Goal: Task Accomplishment & Management: Manage account settings

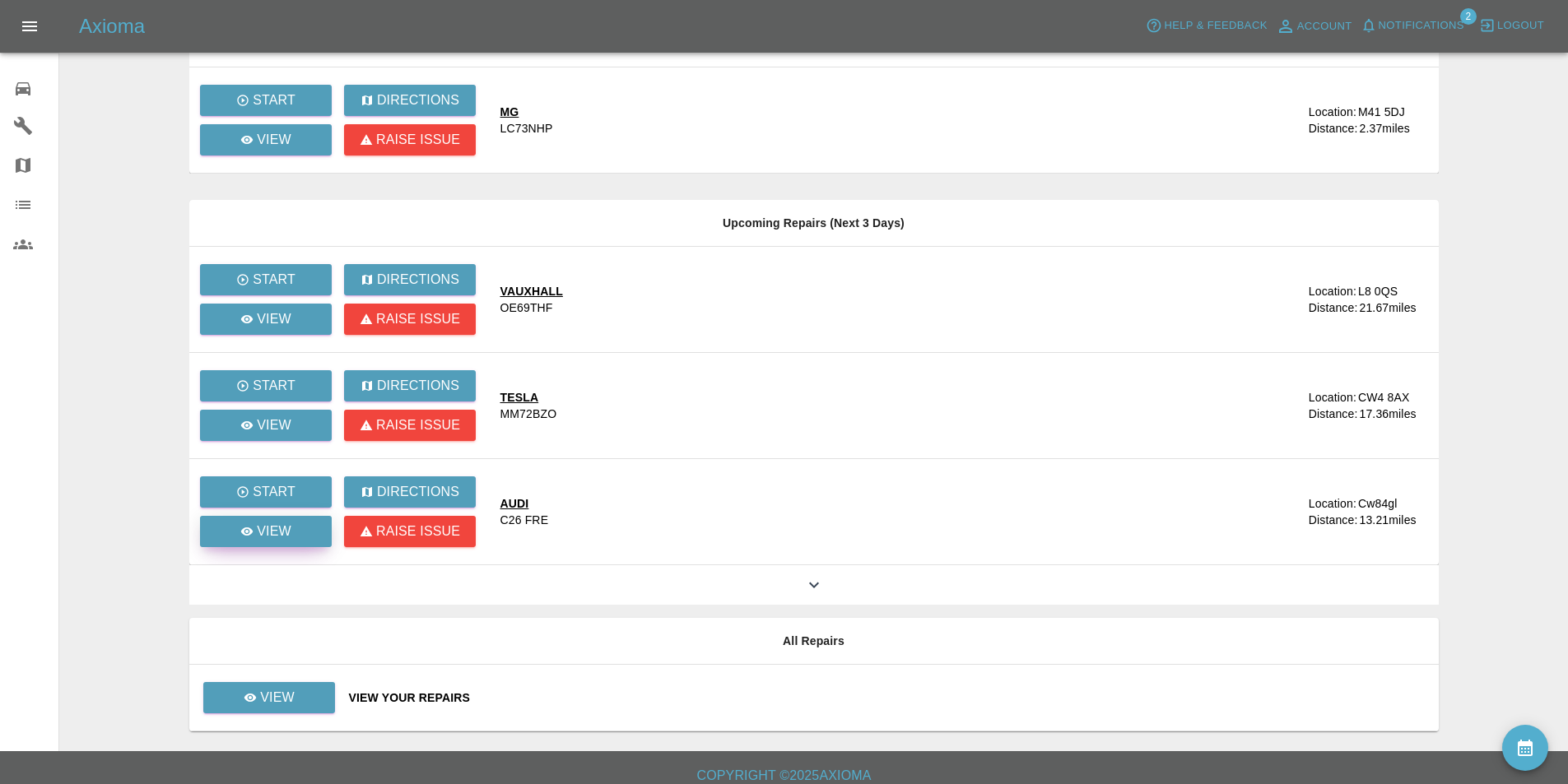
scroll to position [159, 0]
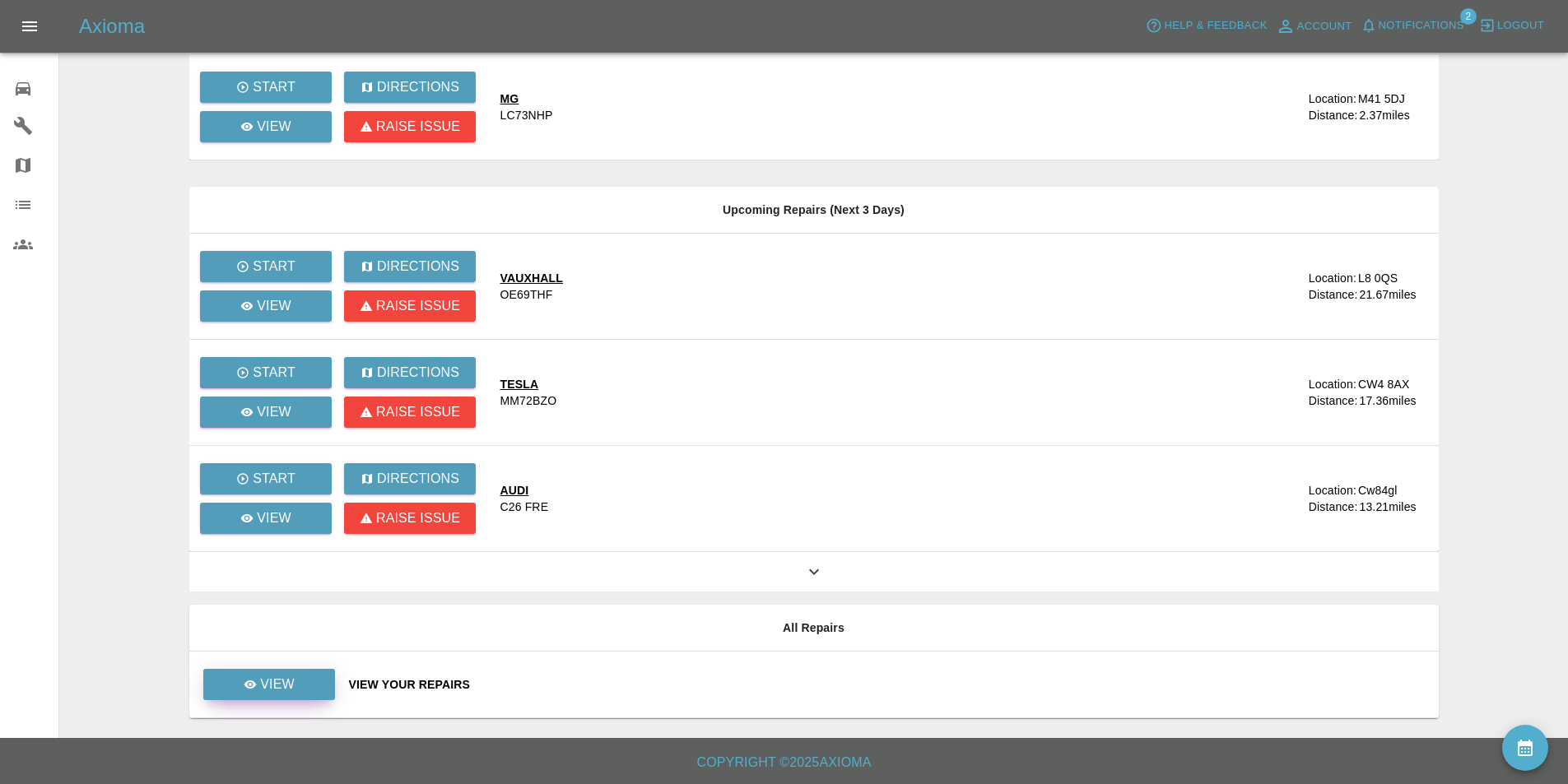
click at [276, 682] on p "View" at bounding box center [277, 684] width 35 height 20
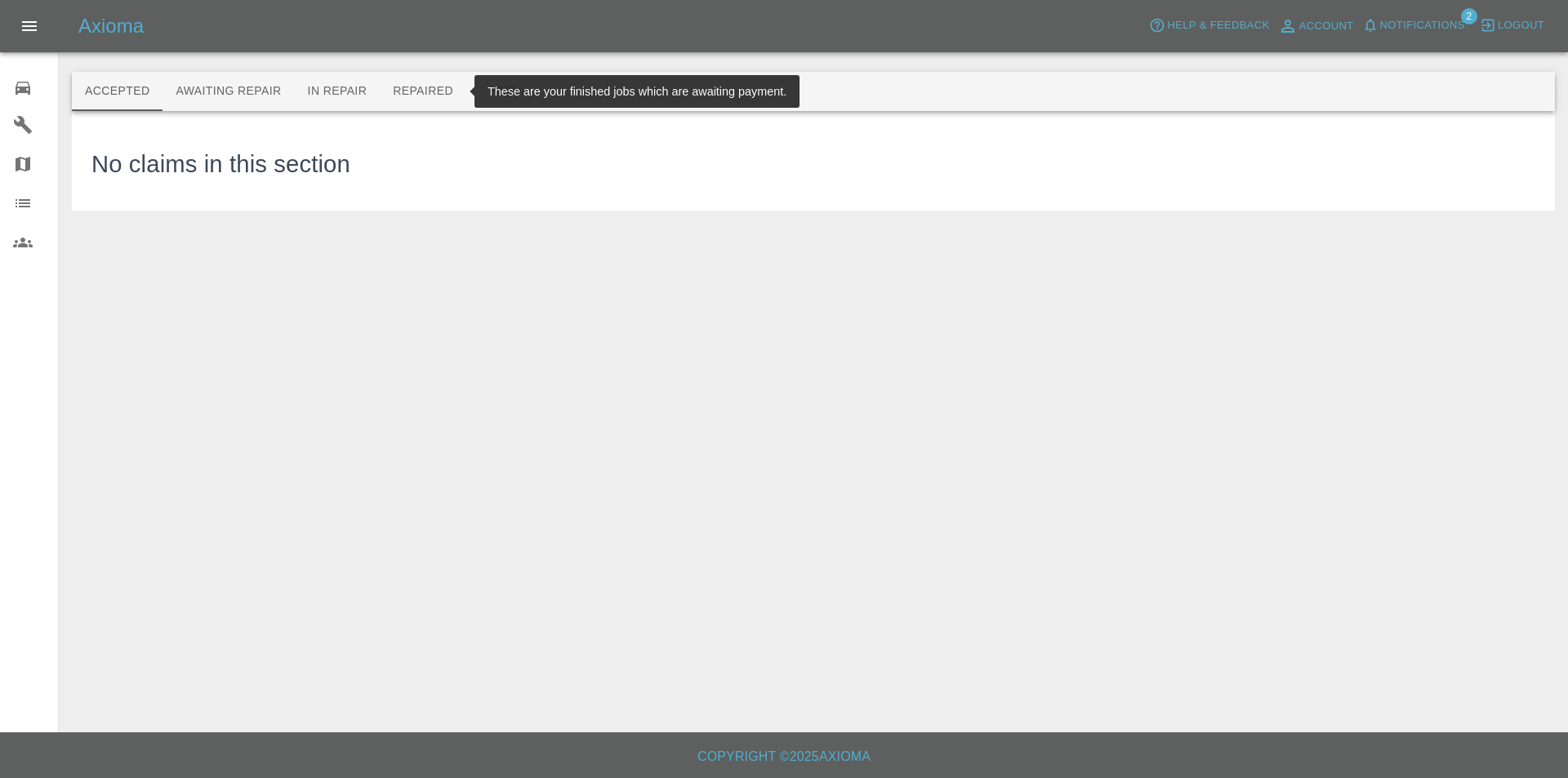
click at [419, 82] on button "Repaired" at bounding box center [423, 91] width 86 height 39
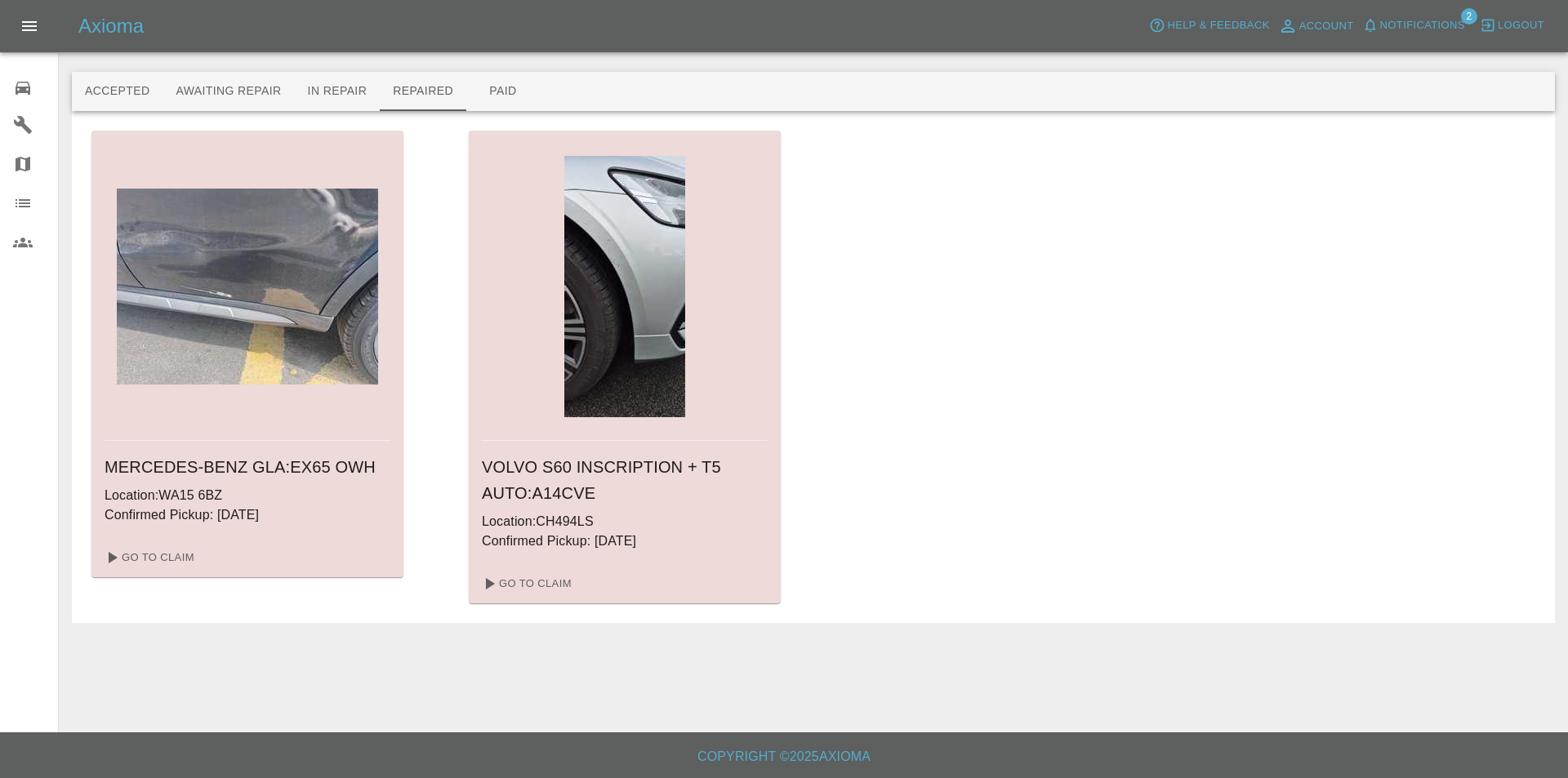
click at [825, 205] on div "MERCEDES-BENZ GLA : EX65 OWH Location: WA15 6BZ Confirmed Pickup: [DATE] Go To …" at bounding box center [814, 367] width 1444 height 473
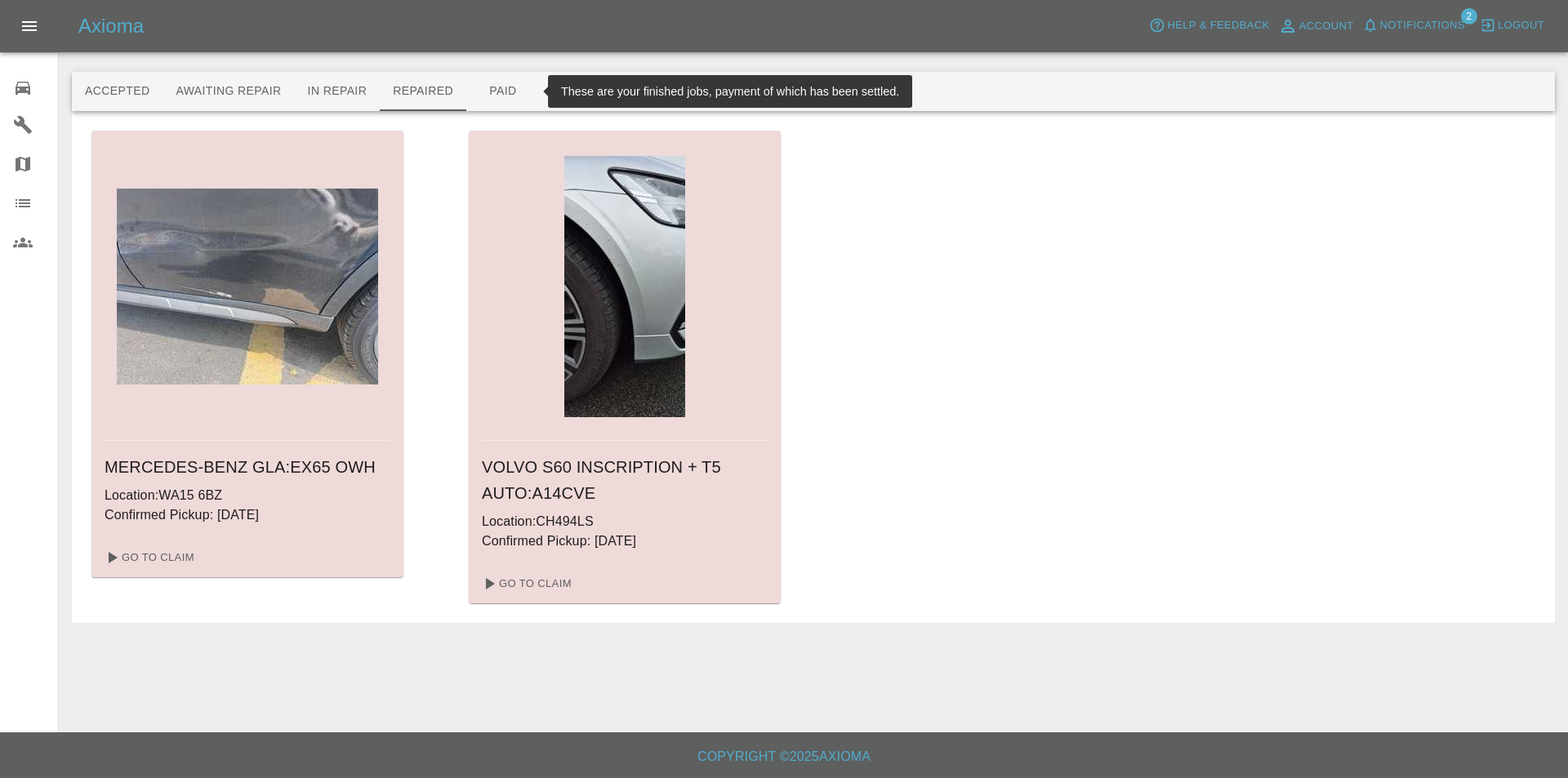
click at [498, 89] on button "Paid" at bounding box center [502, 91] width 74 height 39
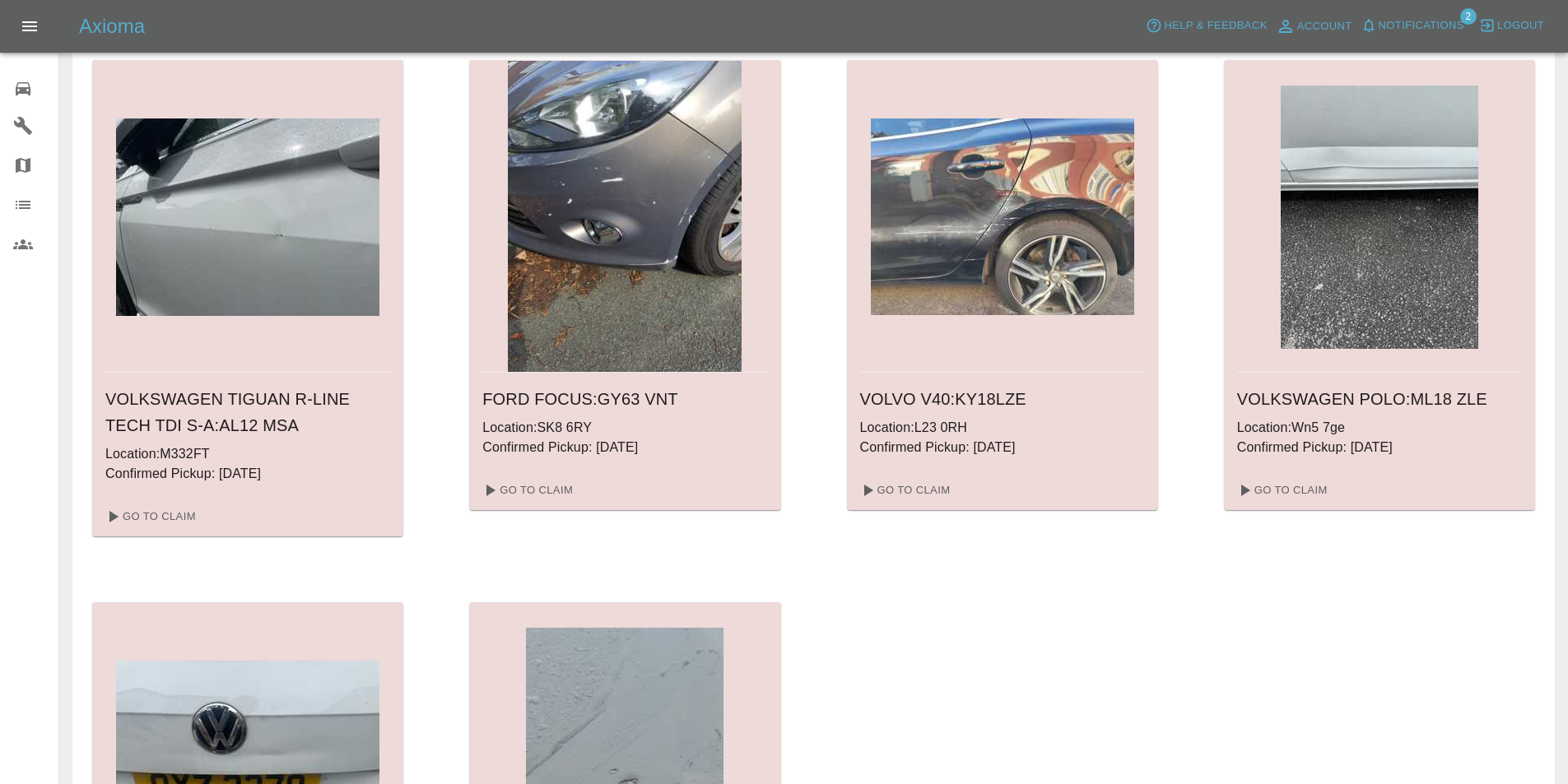
scroll to position [5330, 0]
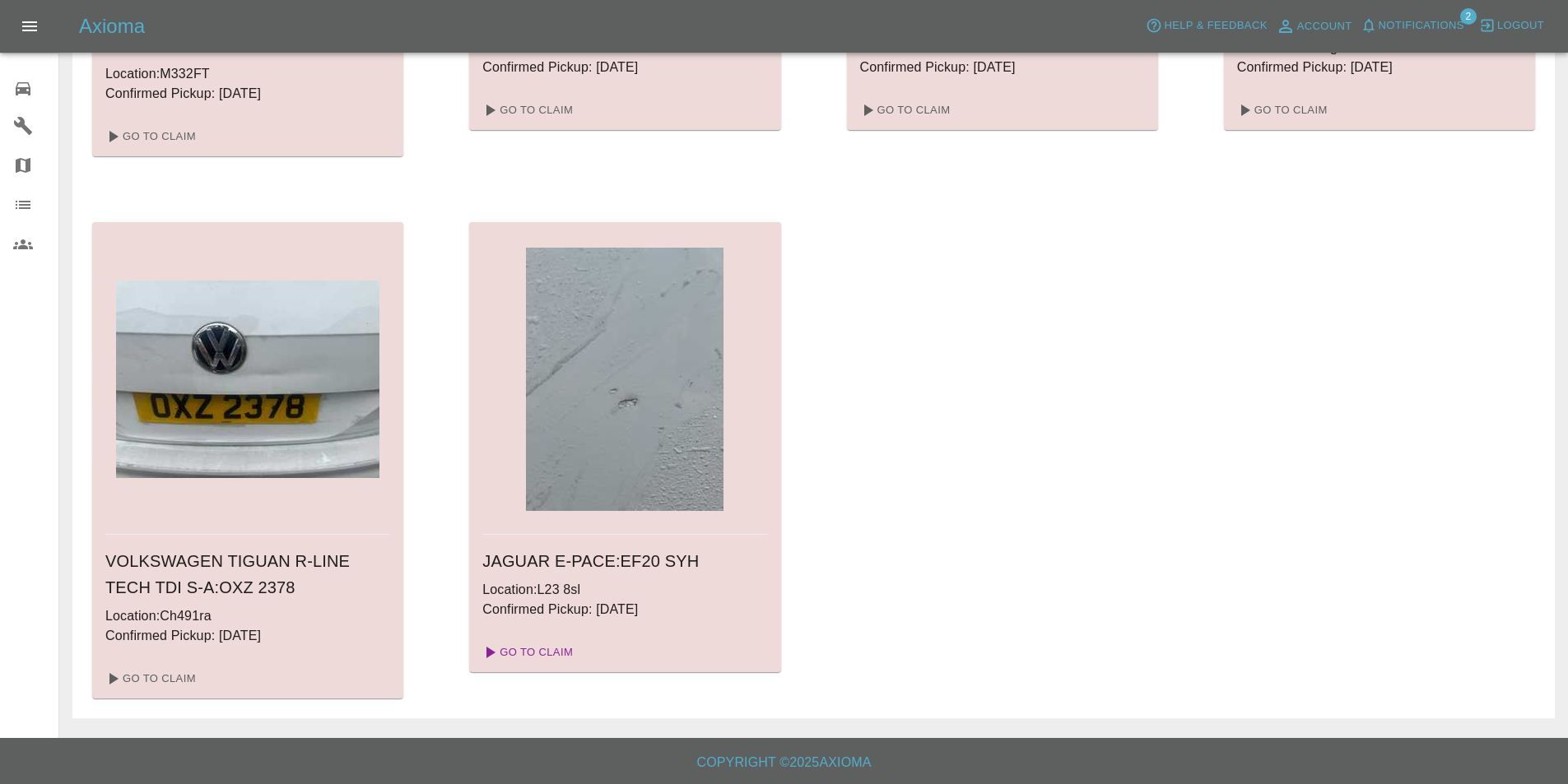
click at [533, 652] on link "Go To Claim" at bounding box center [526, 652] width 101 height 26
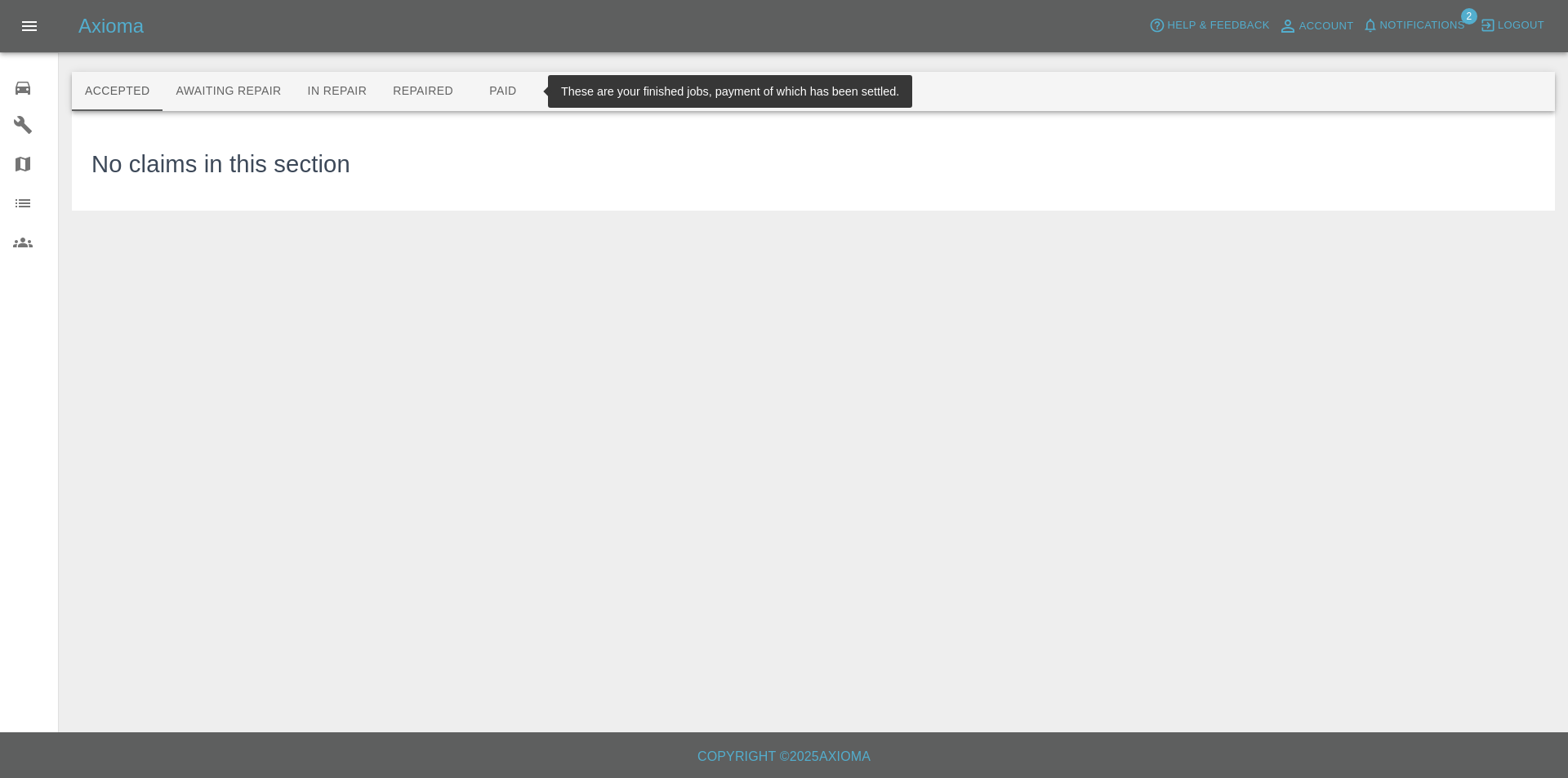
click at [502, 83] on button "Paid" at bounding box center [502, 91] width 74 height 39
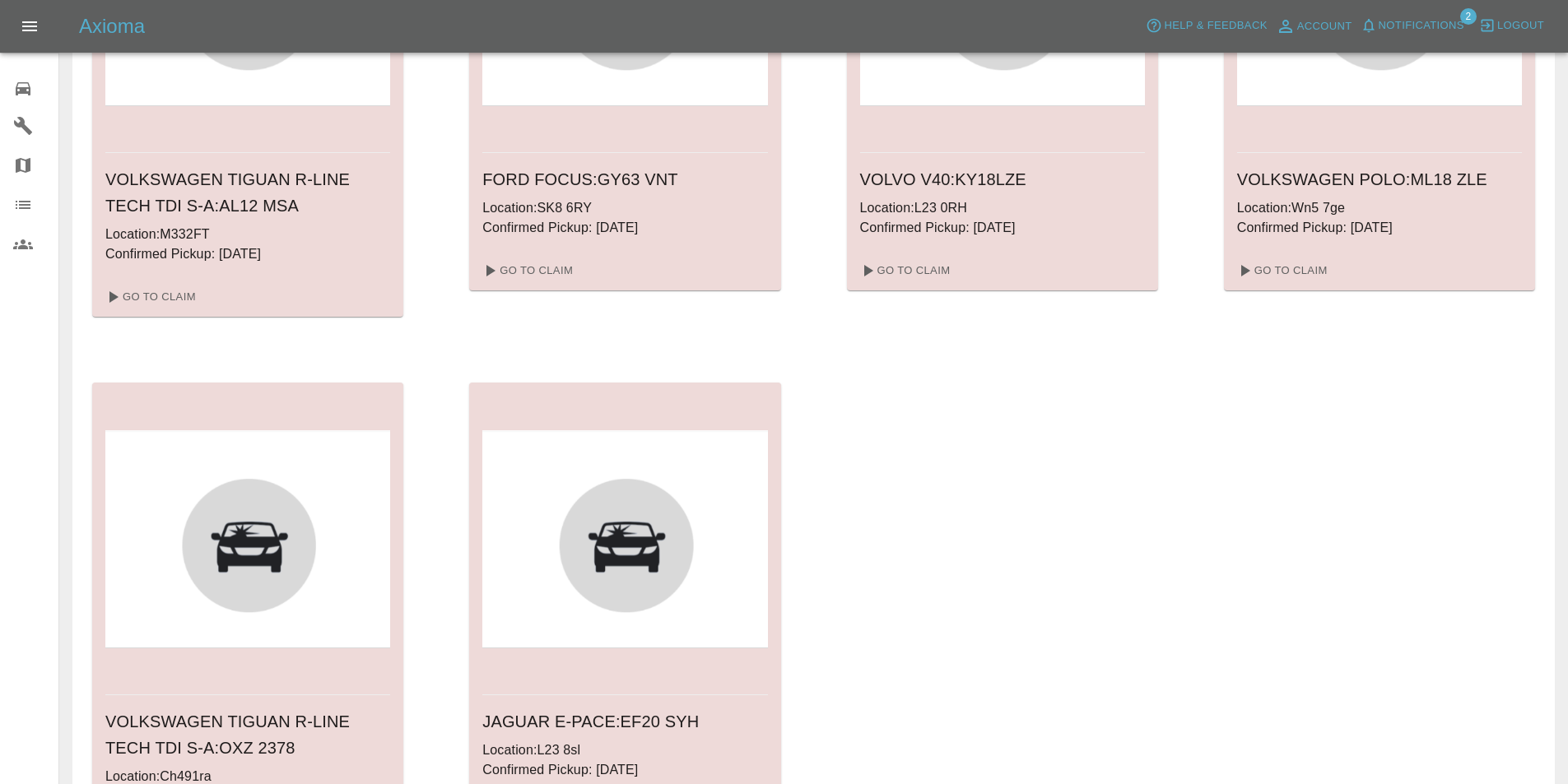
scroll to position [5330, 0]
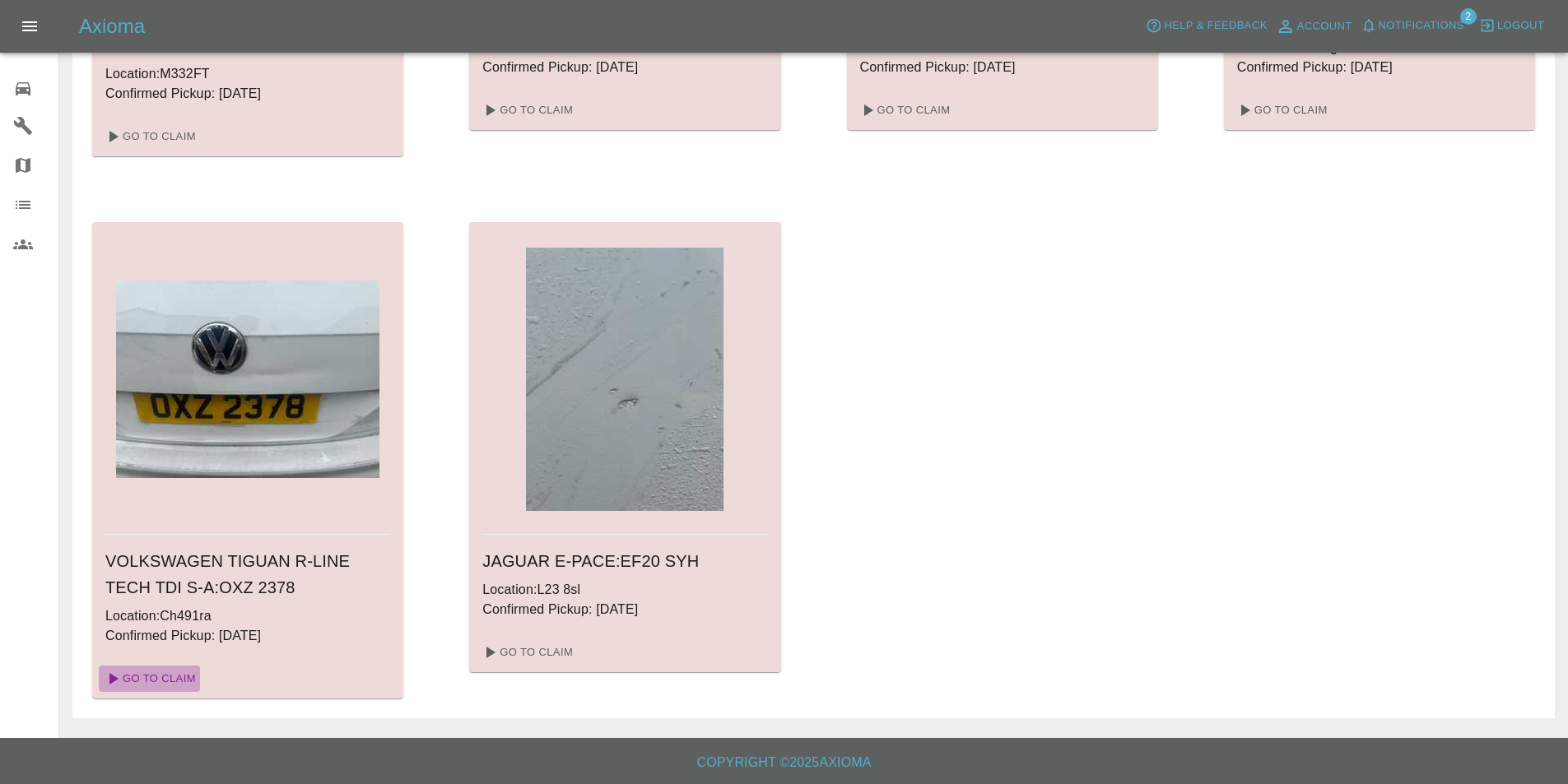
click at [165, 679] on link "Go To Claim" at bounding box center [149, 679] width 101 height 26
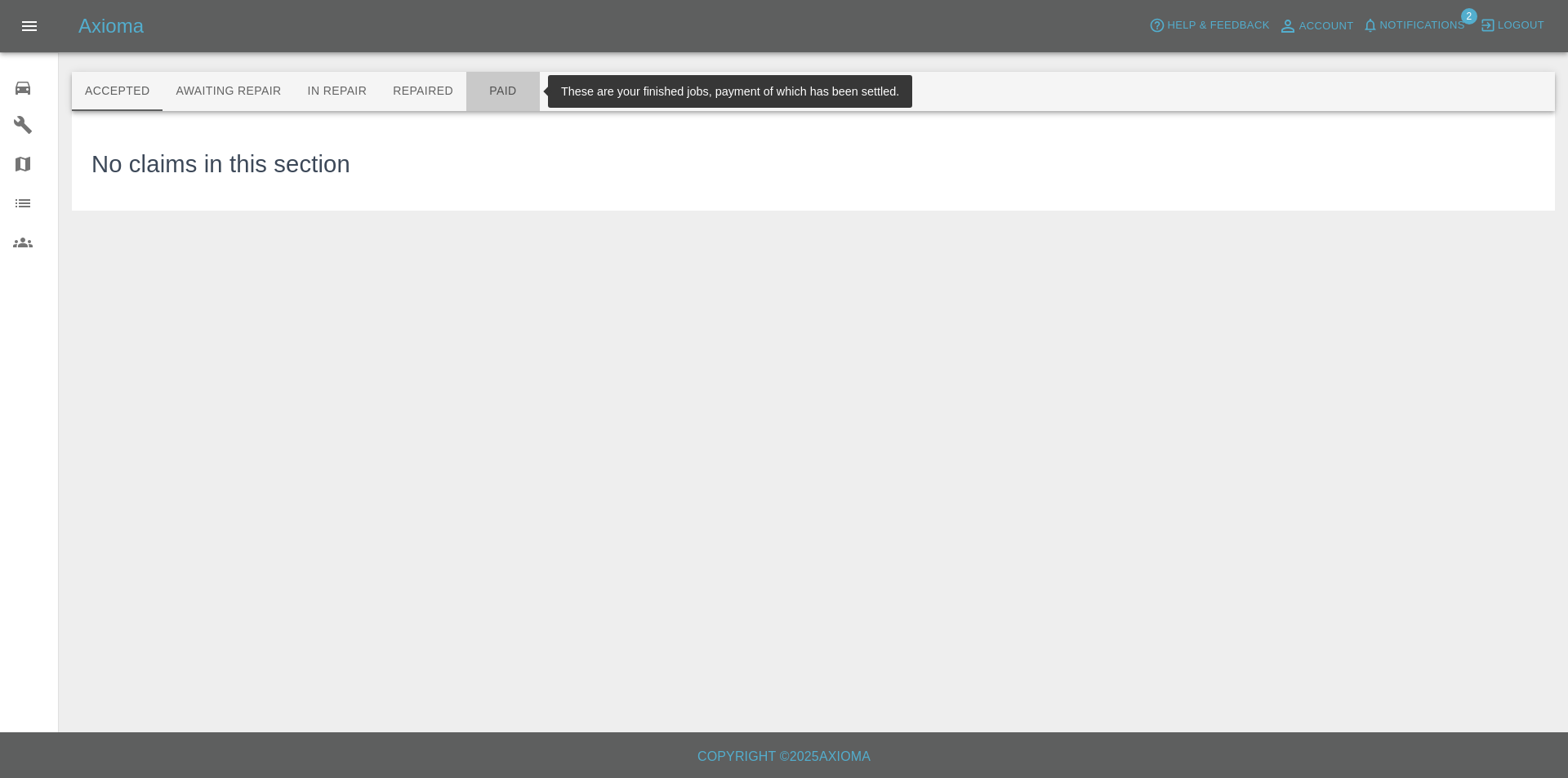
click at [491, 100] on button "Paid" at bounding box center [502, 91] width 74 height 39
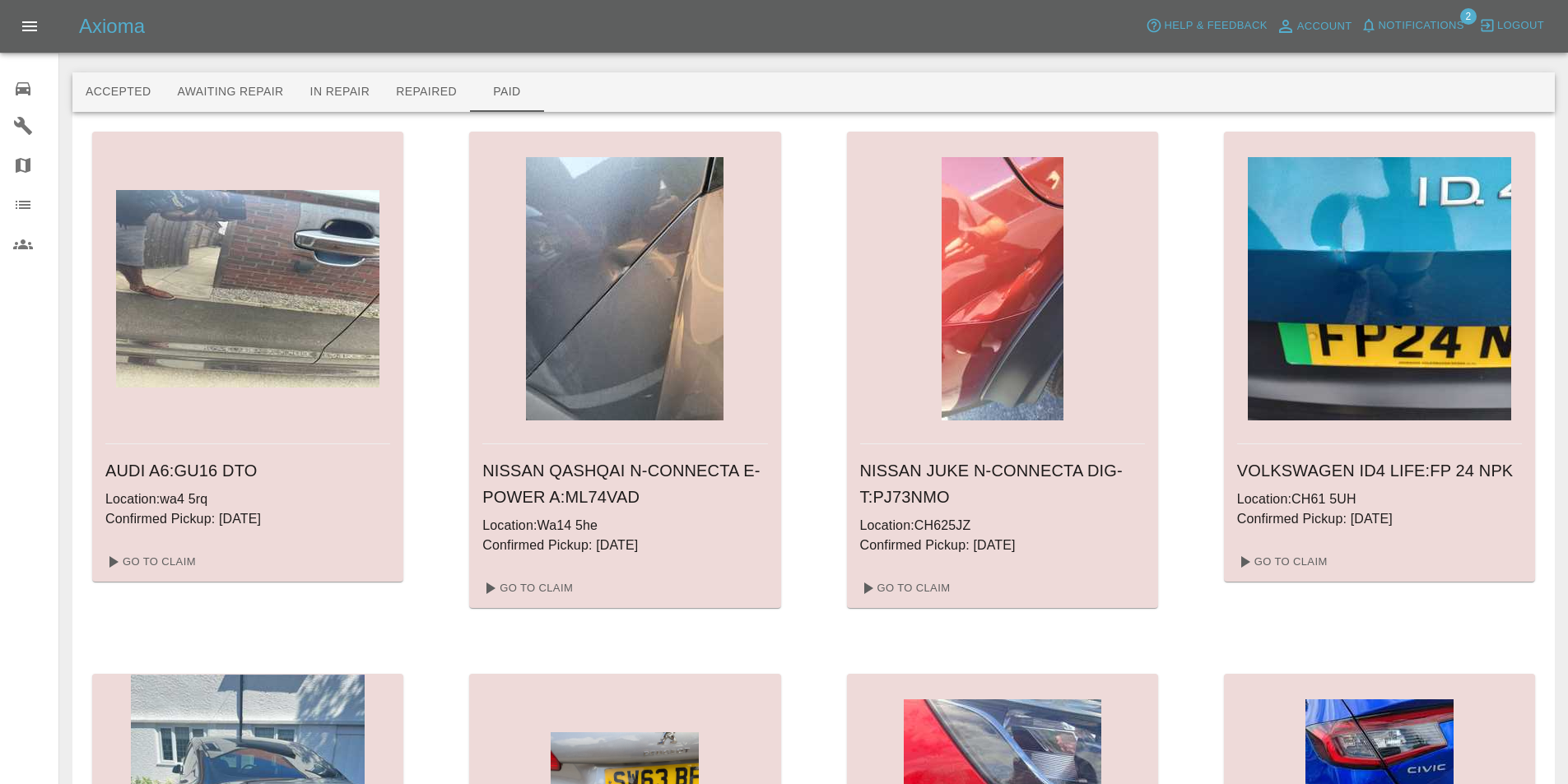
click at [12, 85] on link "0 Repair home" at bounding box center [29, 85] width 58 height 39
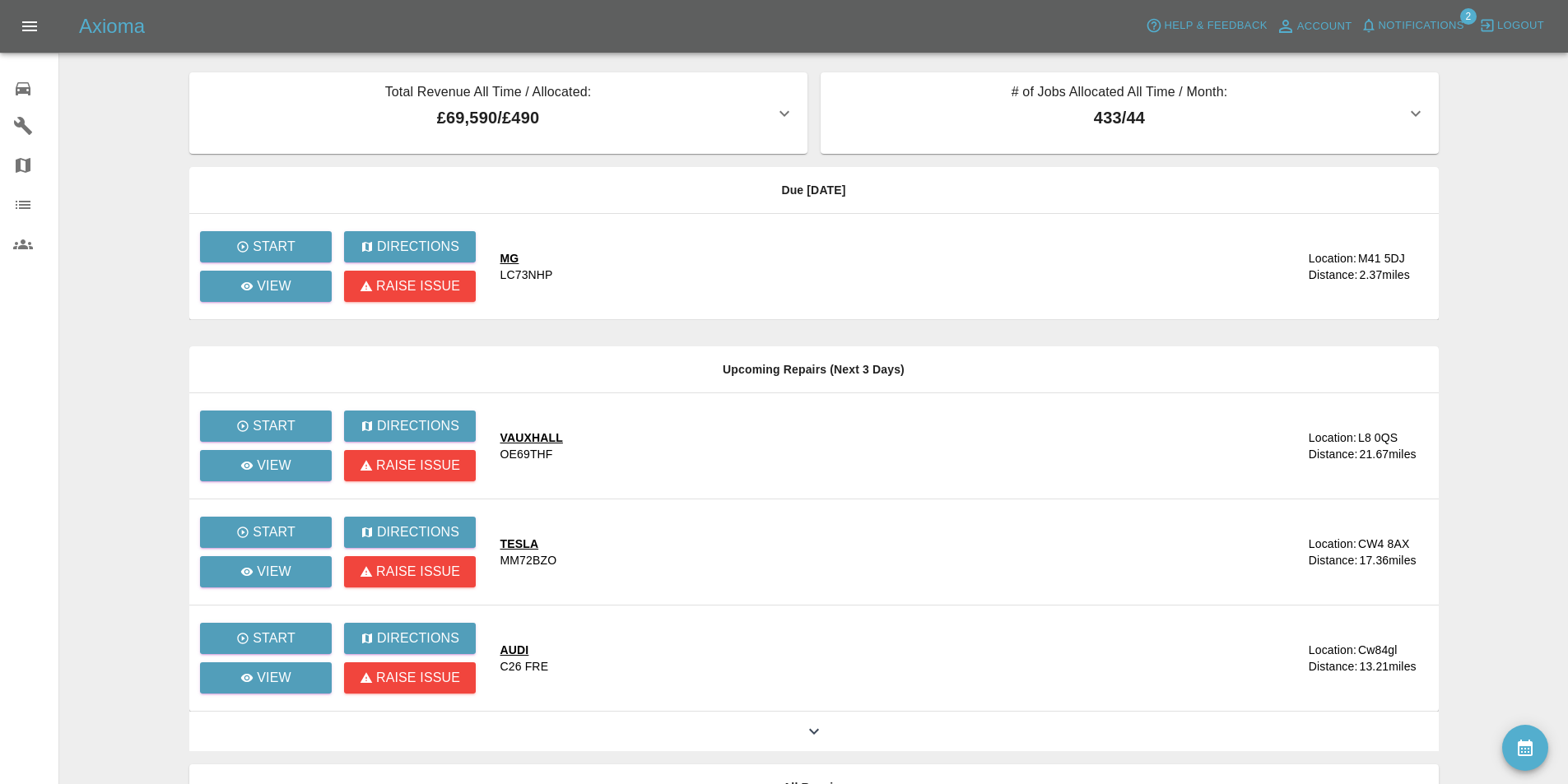
click at [1480, 91] on main "Total Revenue All Time / Allocated: £69,590 / £490 Sprayway Smart Repairs NW : …" at bounding box center [784, 449] width 1568 height 897
click at [1395, 17] on span "Notifications" at bounding box center [1422, 26] width 85 height 19
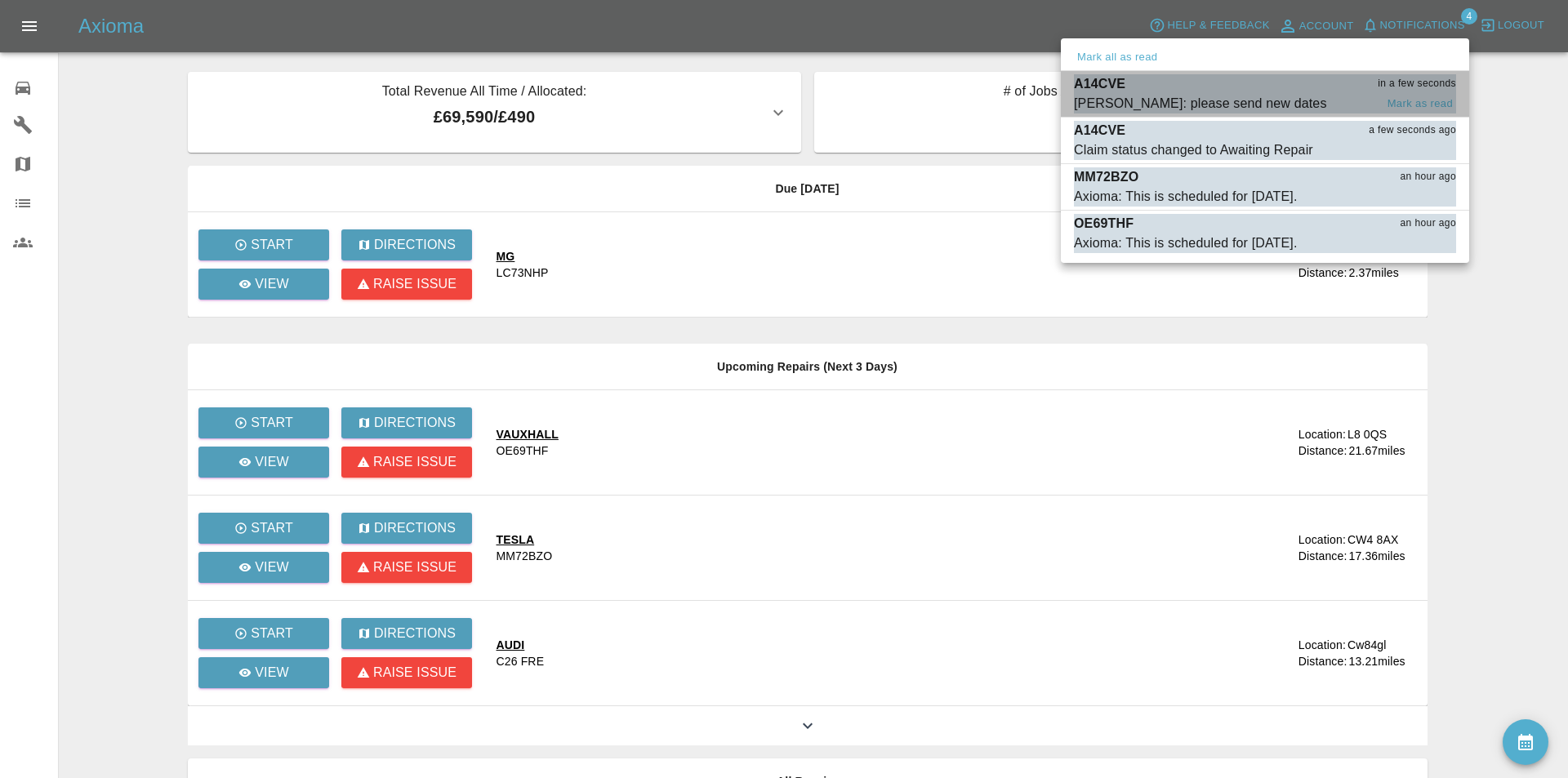
click at [1227, 86] on div "A14CVE in a few seconds" at bounding box center [1265, 84] width 382 height 20
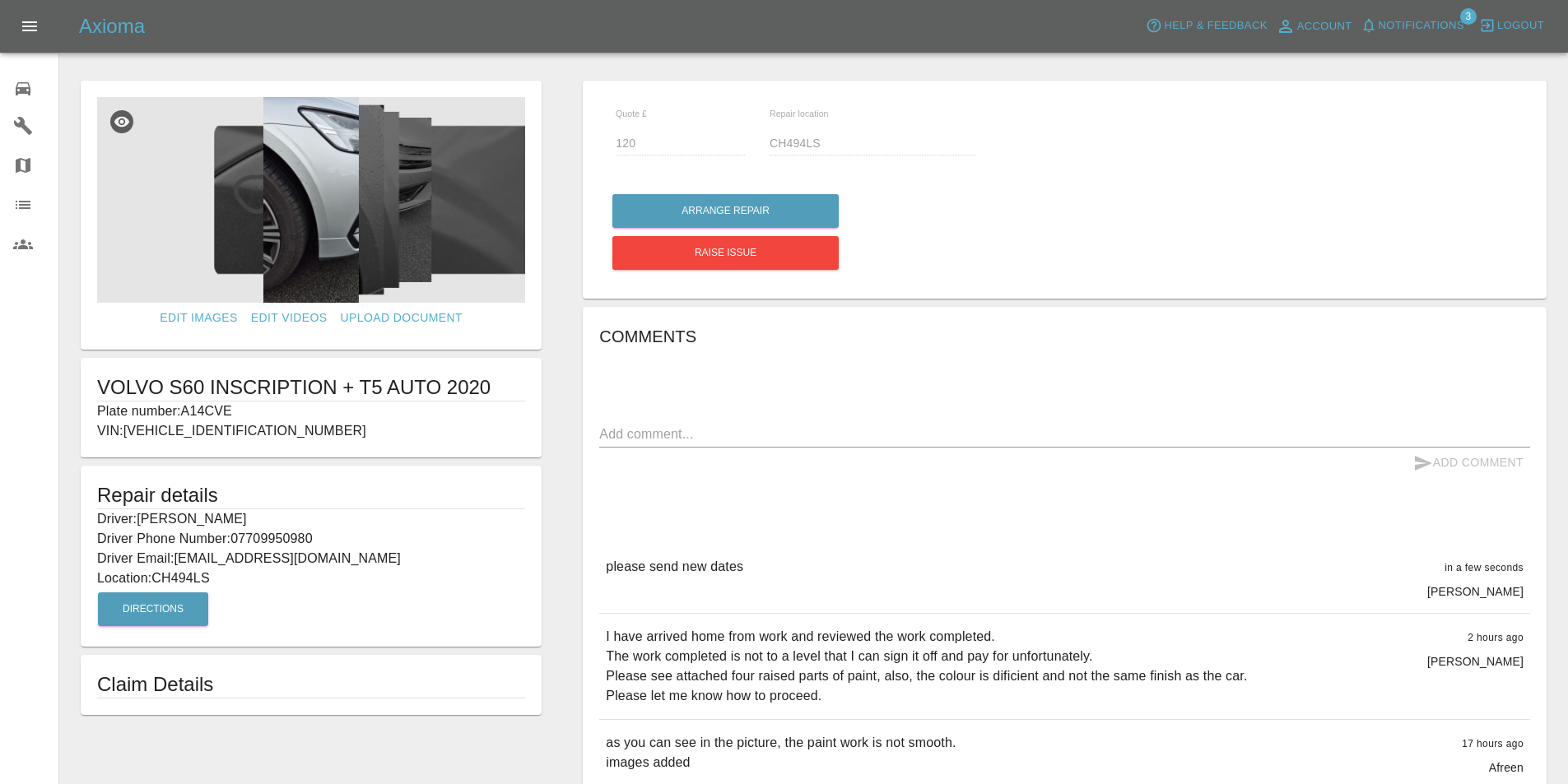
click at [250, 14] on div "Axioma Help & Feedback Account Notifications 3 Logout" at bounding box center [824, 26] width 1489 height 26
click at [291, 18] on div "Axioma Help & Feedback Account Notifications 3 Logout" at bounding box center [824, 26] width 1489 height 26
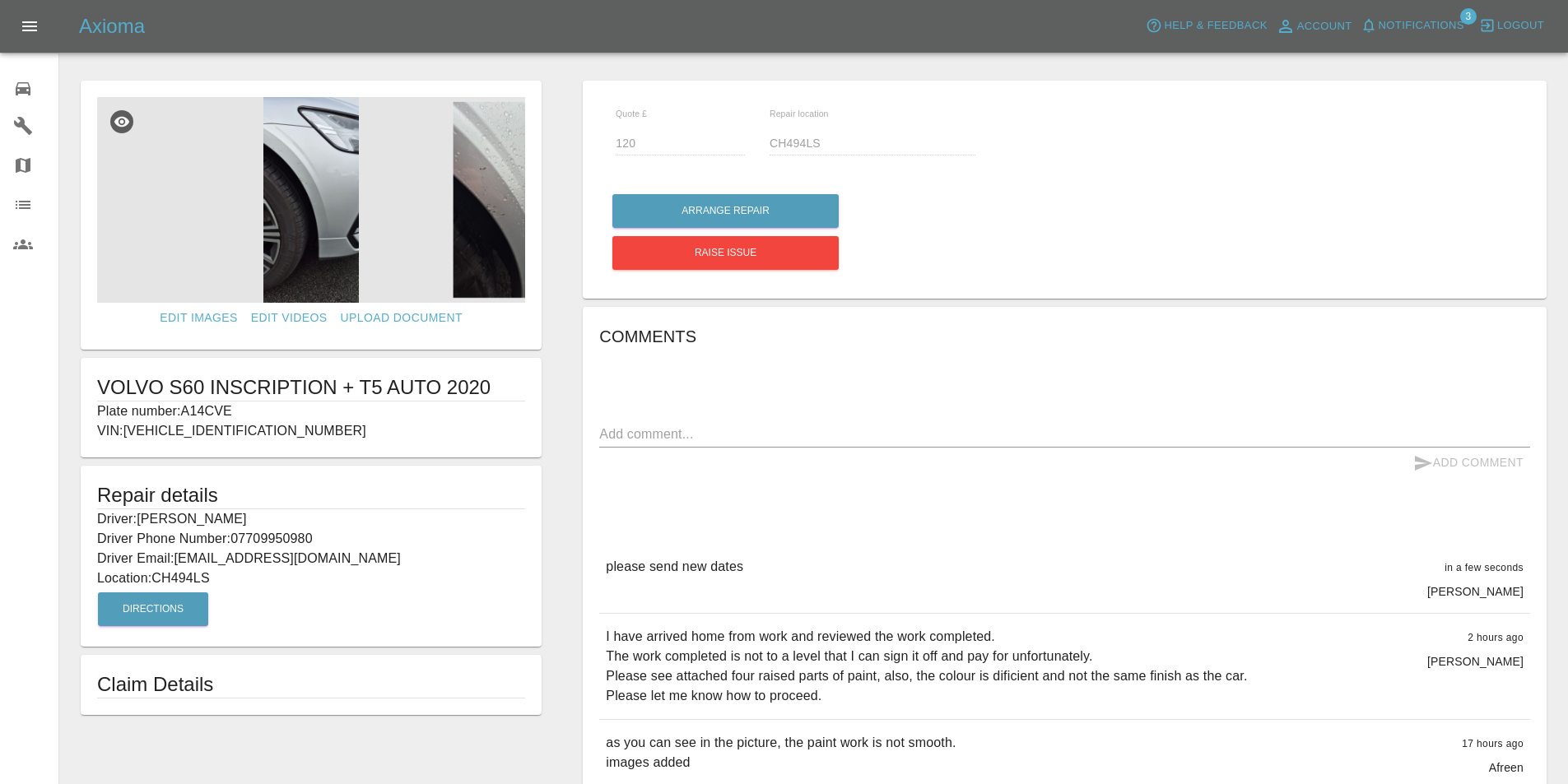
click at [17, 85] on icon at bounding box center [23, 88] width 15 height 13
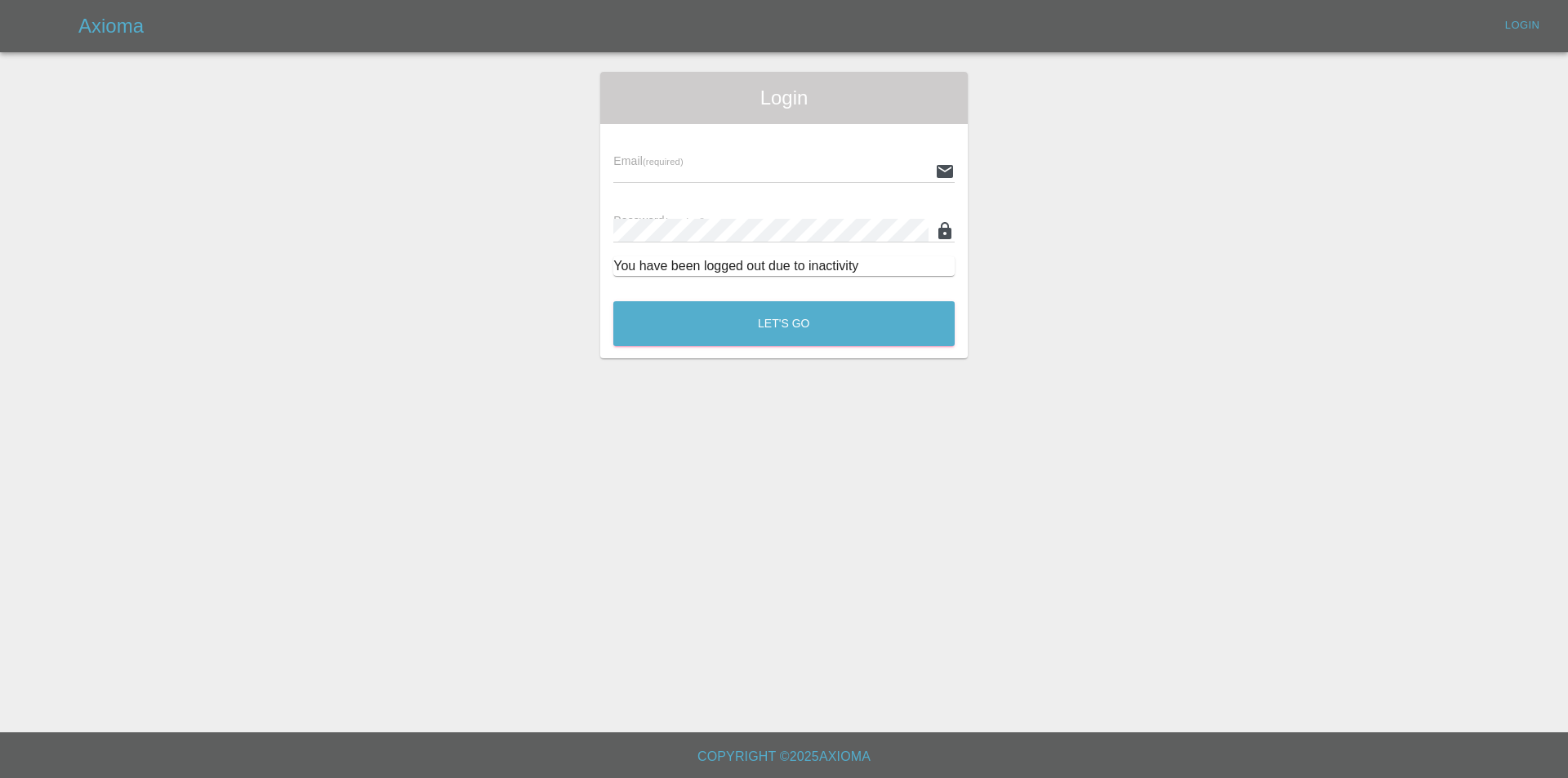
type input "[EMAIL_ADDRESS][DOMAIN_NAME]"
click at [857, 301] on div "Let's Go" at bounding box center [784, 319] width 343 height 61
click at [867, 312] on button "Let's Go" at bounding box center [784, 323] width 342 height 45
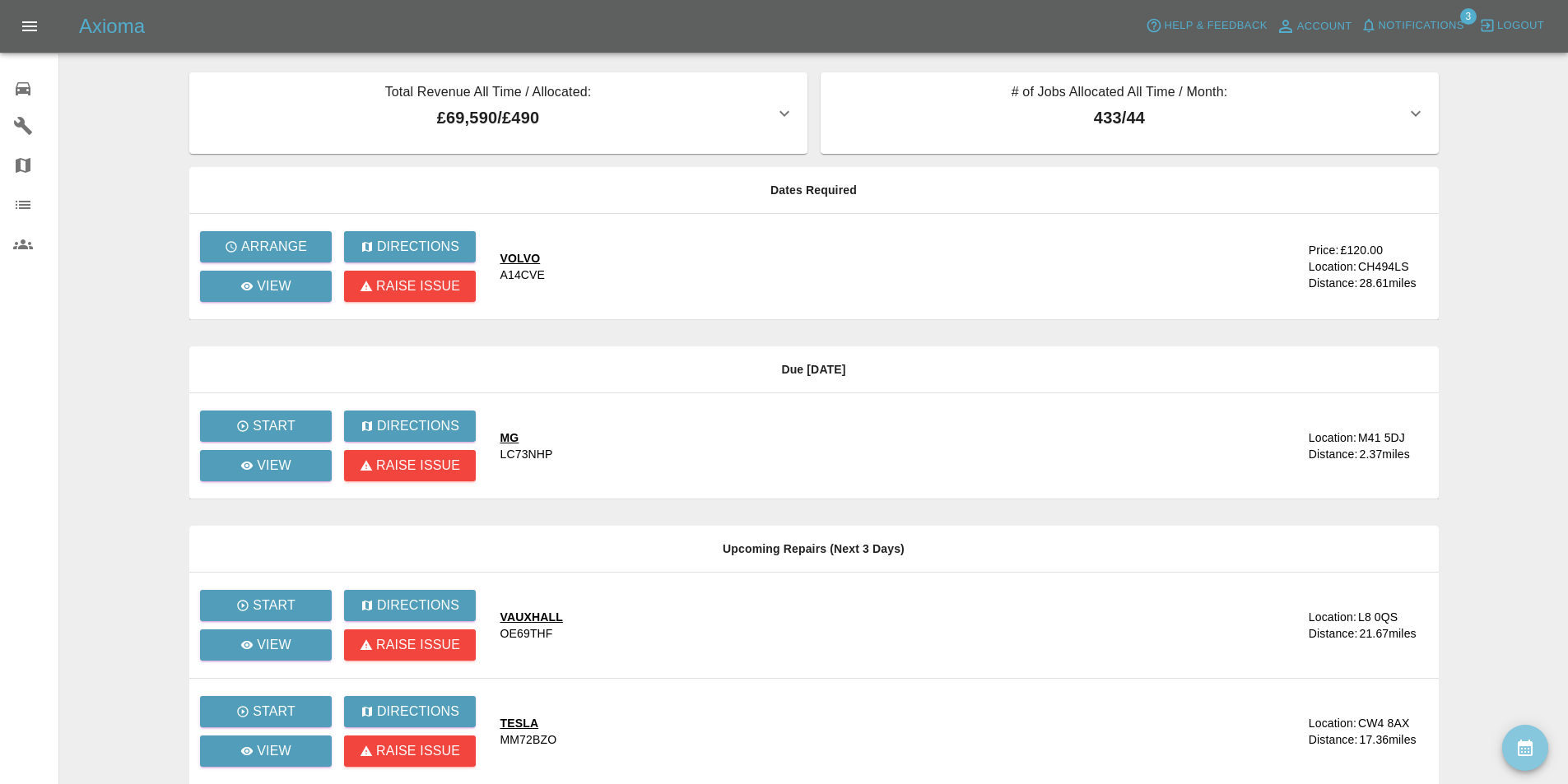
click at [1518, 740] on icon "availability" at bounding box center [1525, 747] width 20 height 20
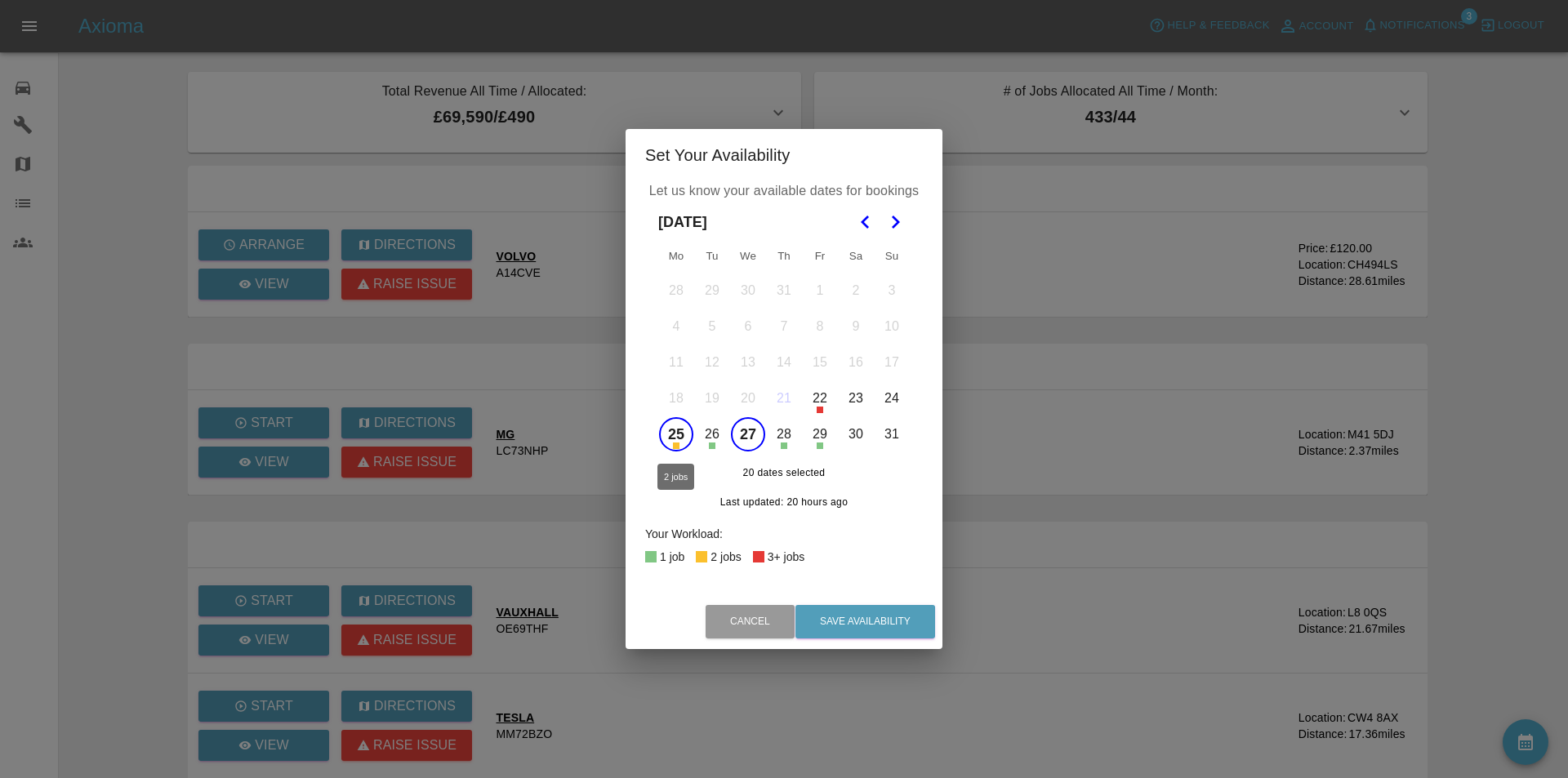
click at [671, 429] on button "25" at bounding box center [676, 435] width 35 height 35
click at [876, 617] on button "Save Availability" at bounding box center [865, 622] width 139 height 34
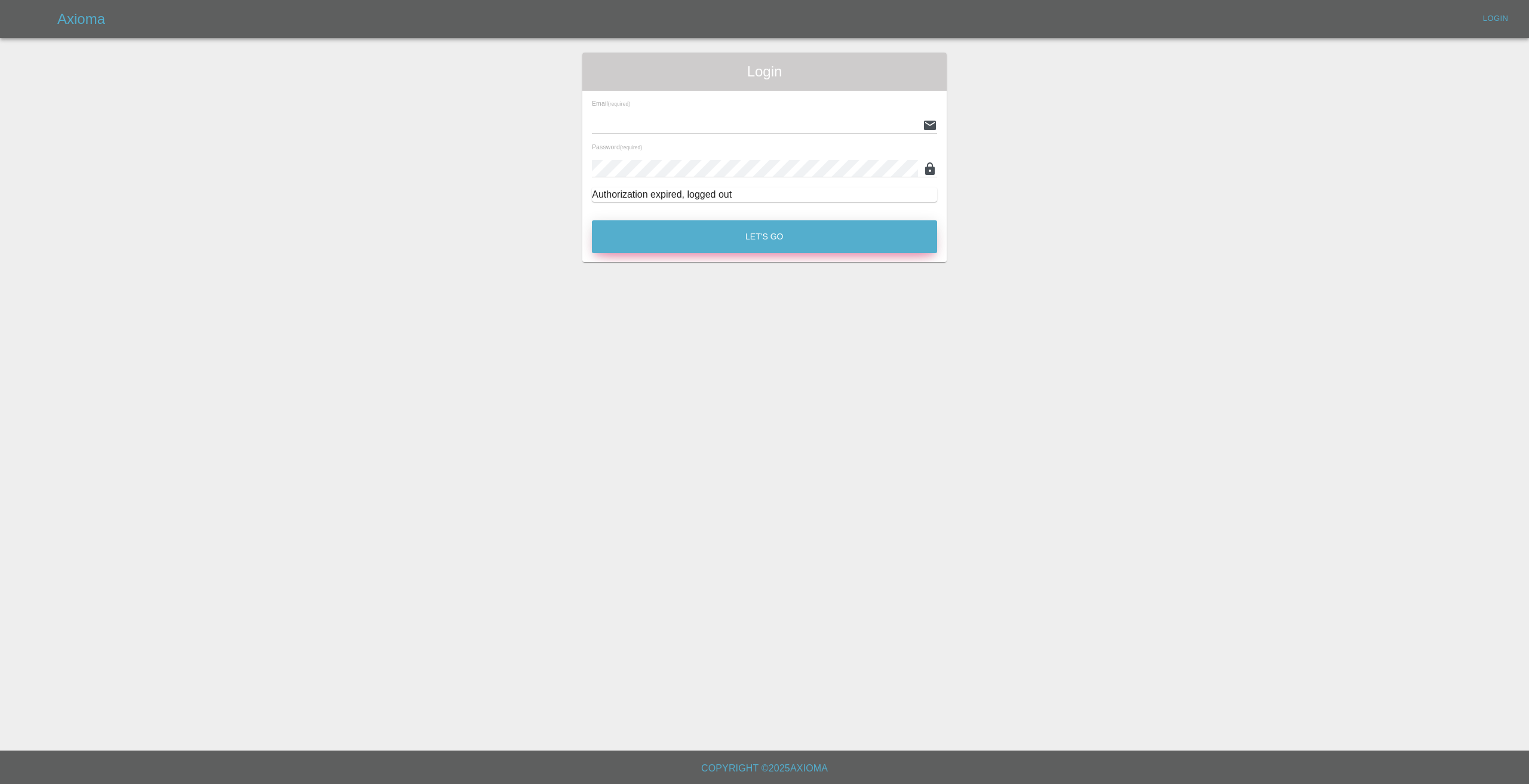
type input "[EMAIL_ADDRESS][DOMAIN_NAME]"
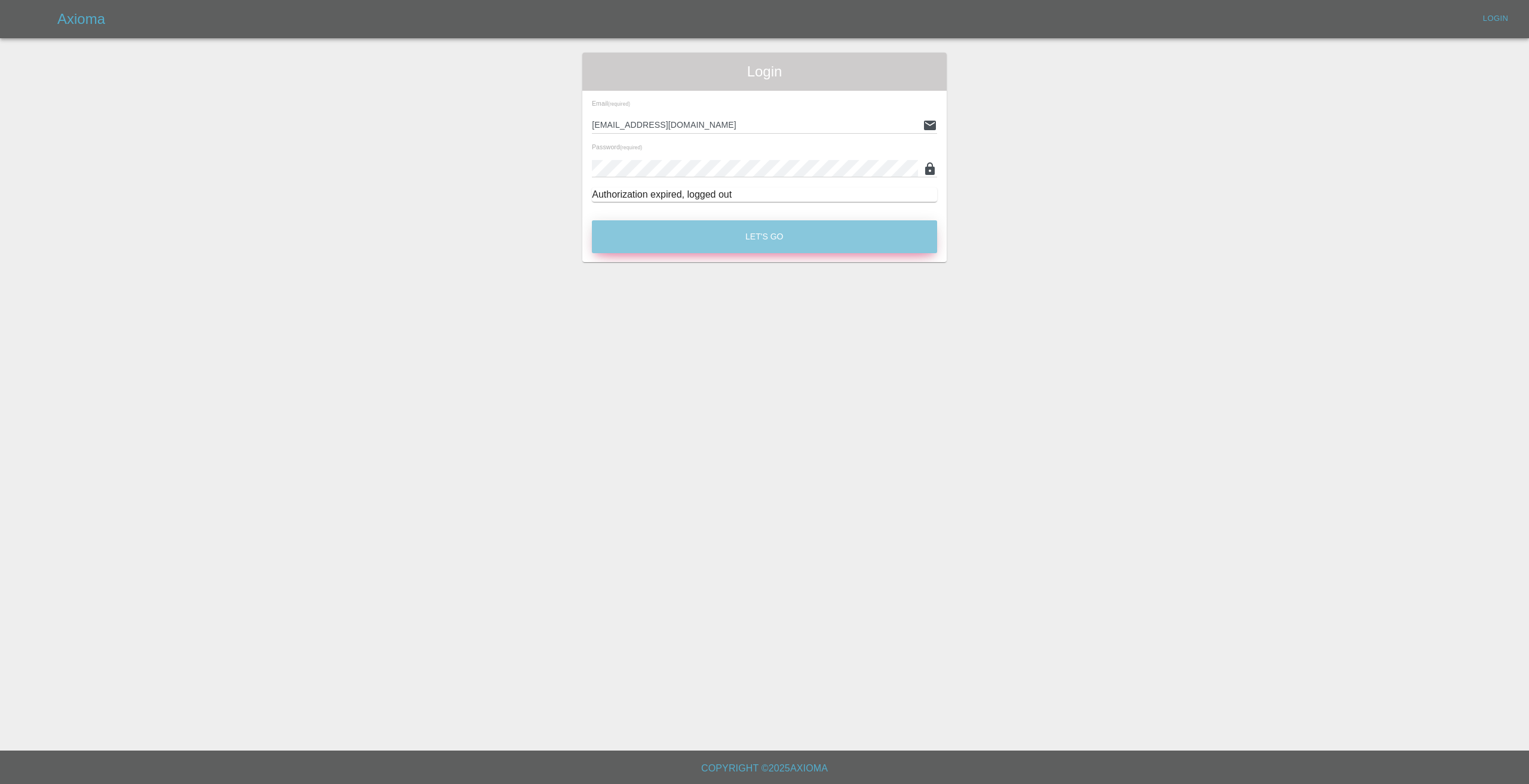
click at [801, 236] on button "Let's Go" at bounding box center [764, 236] width 345 height 33
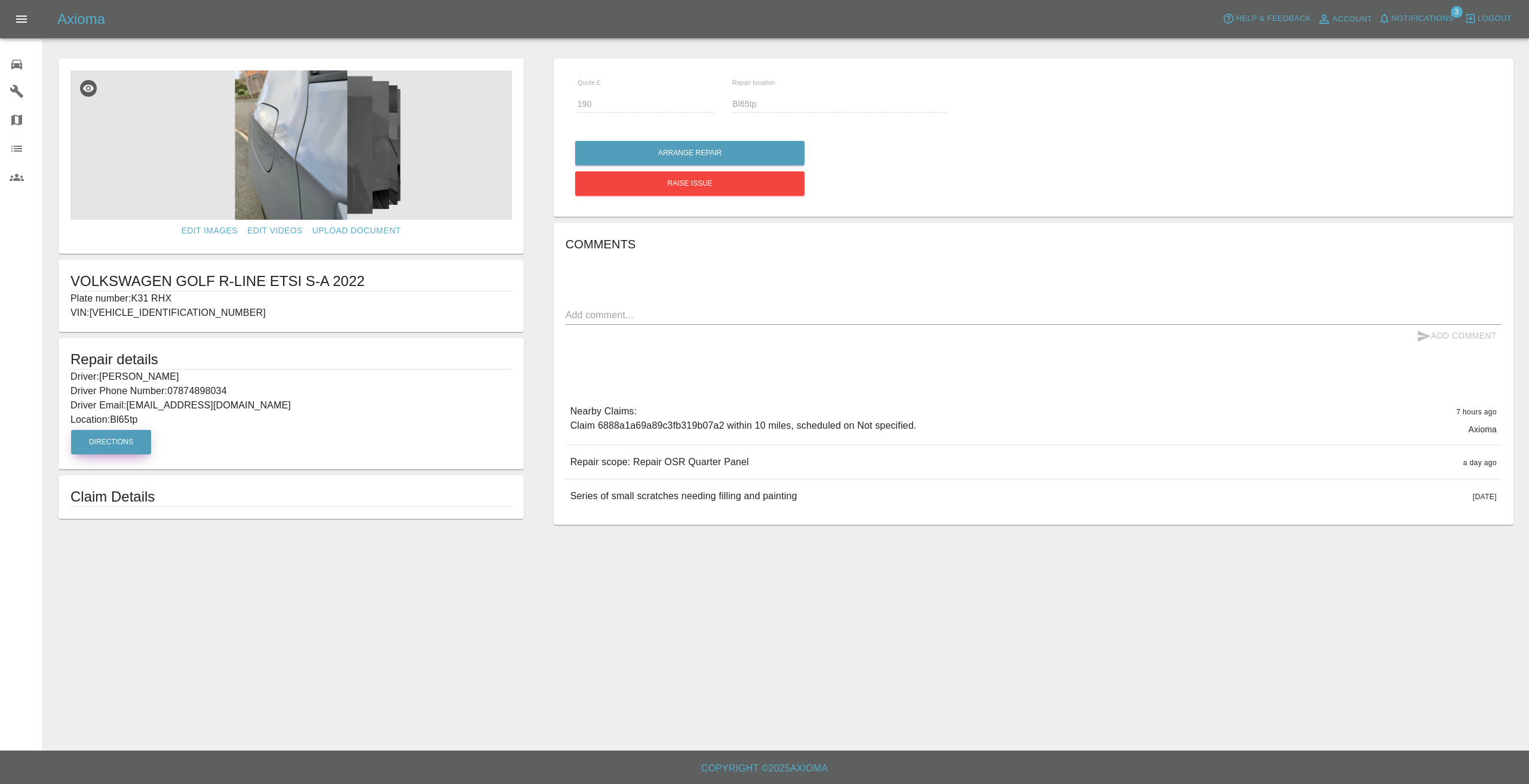
click at [125, 439] on button "Directions" at bounding box center [111, 442] width 80 height 25
click at [679, 152] on button "Arrange Repair" at bounding box center [689, 153] width 230 height 25
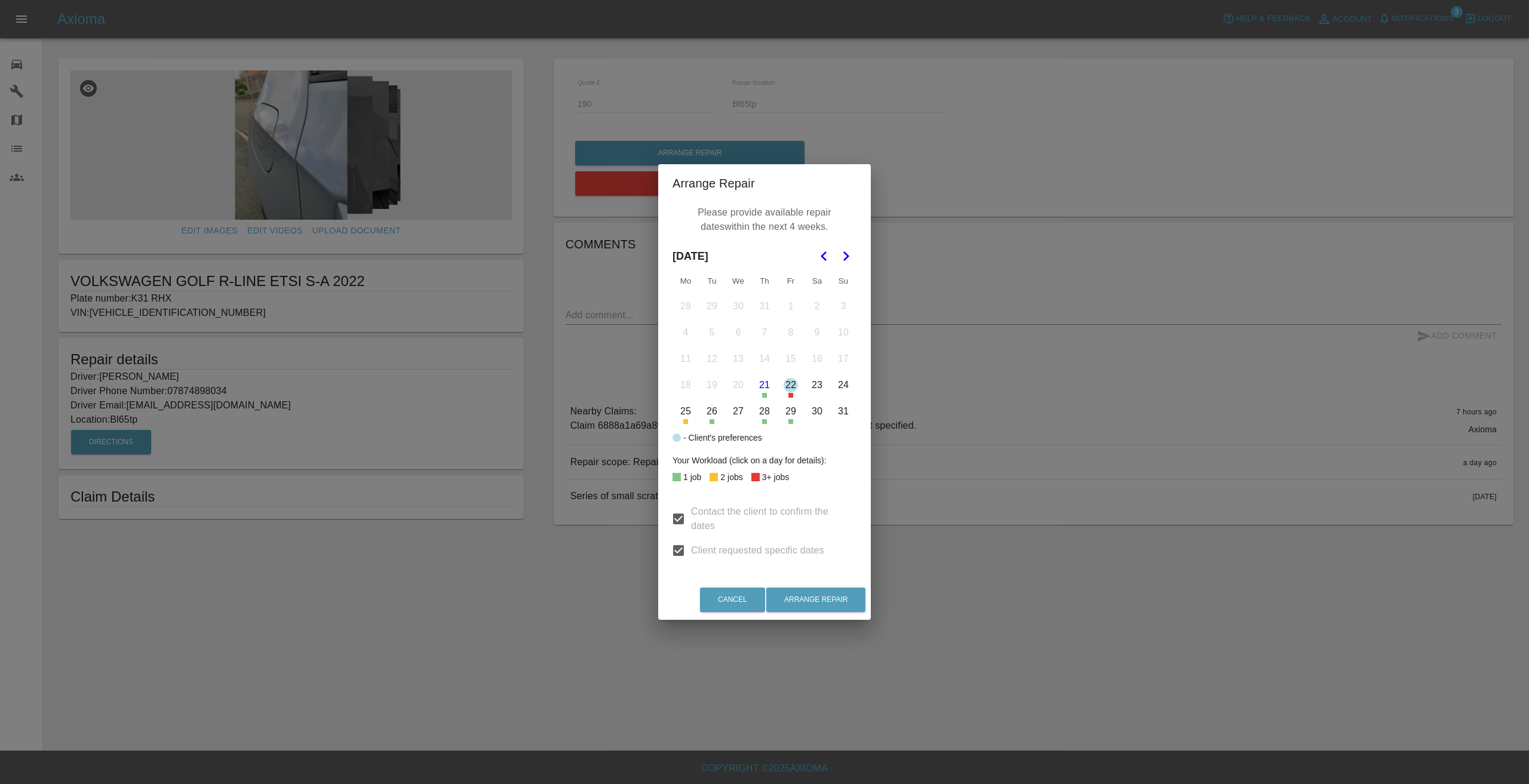
click at [735, 418] on button "27" at bounding box center [738, 412] width 25 height 25
click at [791, 413] on button "29" at bounding box center [790, 412] width 25 height 25
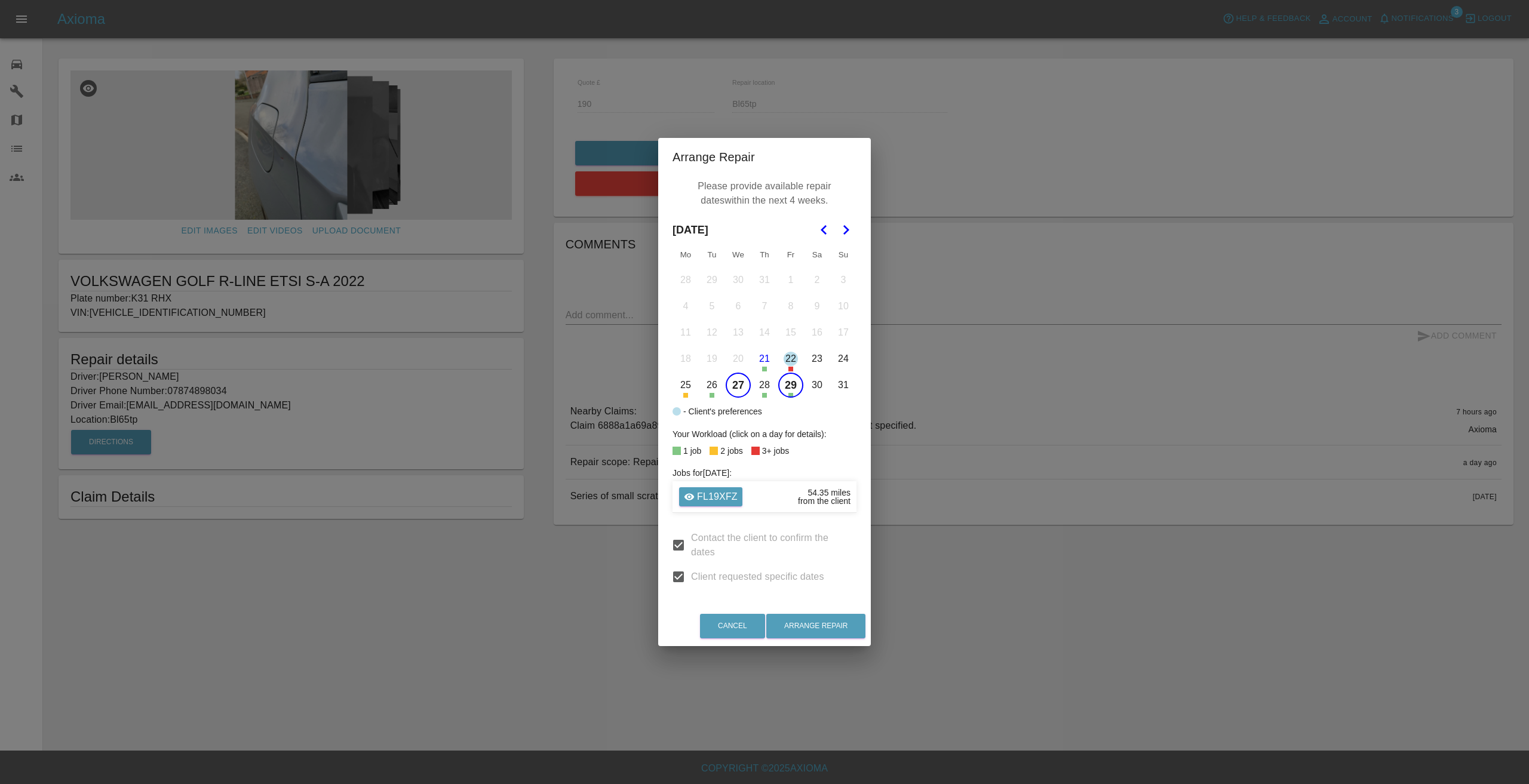
click at [842, 224] on icon "Go to the Next Month" at bounding box center [845, 230] width 15 height 15
click at [691, 282] on button "1" at bounding box center [685, 280] width 25 height 25
click at [822, 230] on polygon "Go to the Previous Month" at bounding box center [823, 230] width 6 height 9
click at [788, 381] on button "29" at bounding box center [790, 385] width 25 height 25
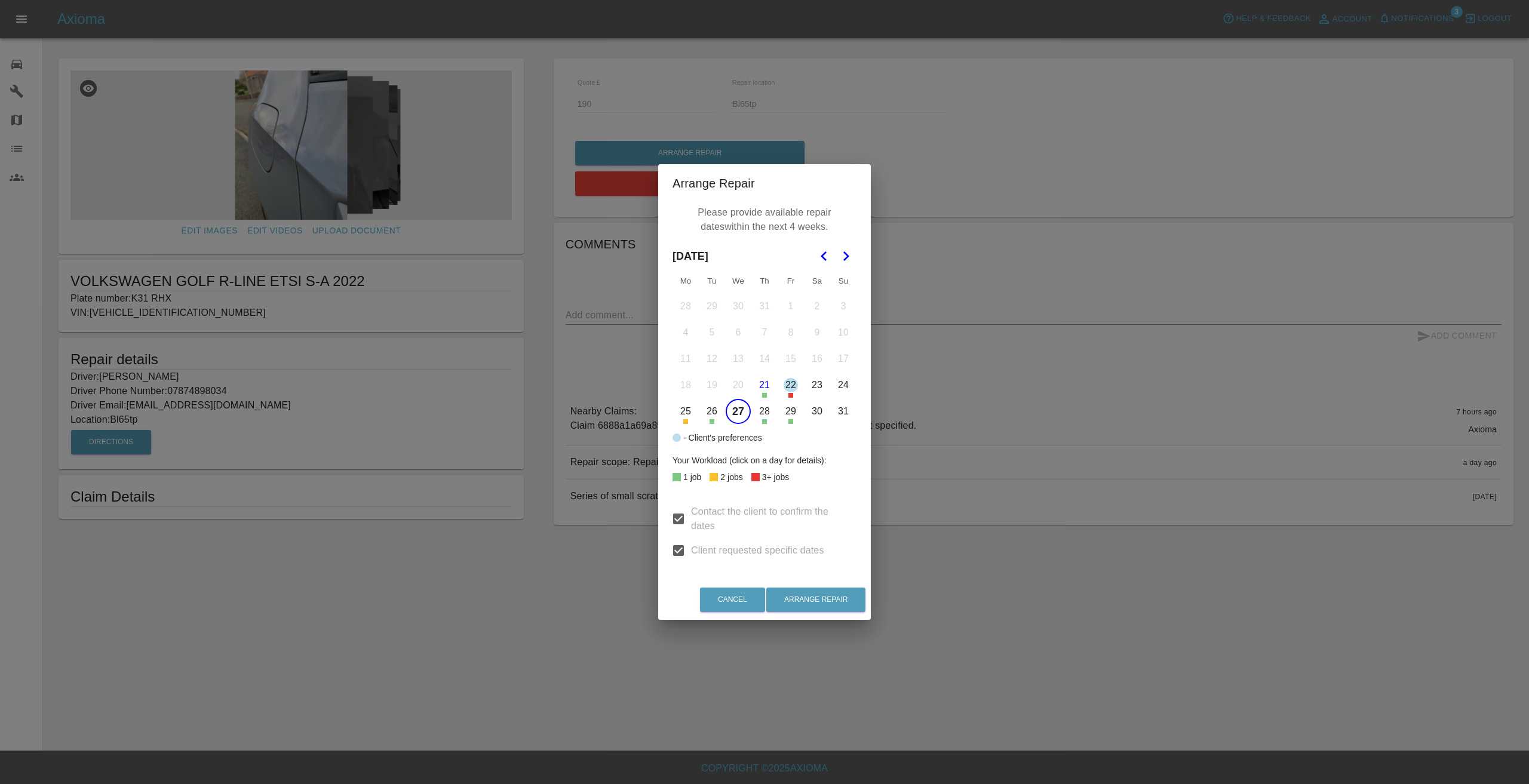
click at [842, 252] on icon "Go to the Next Month" at bounding box center [845, 256] width 15 height 15
click at [787, 306] on button "5" at bounding box center [790, 307] width 25 height 25
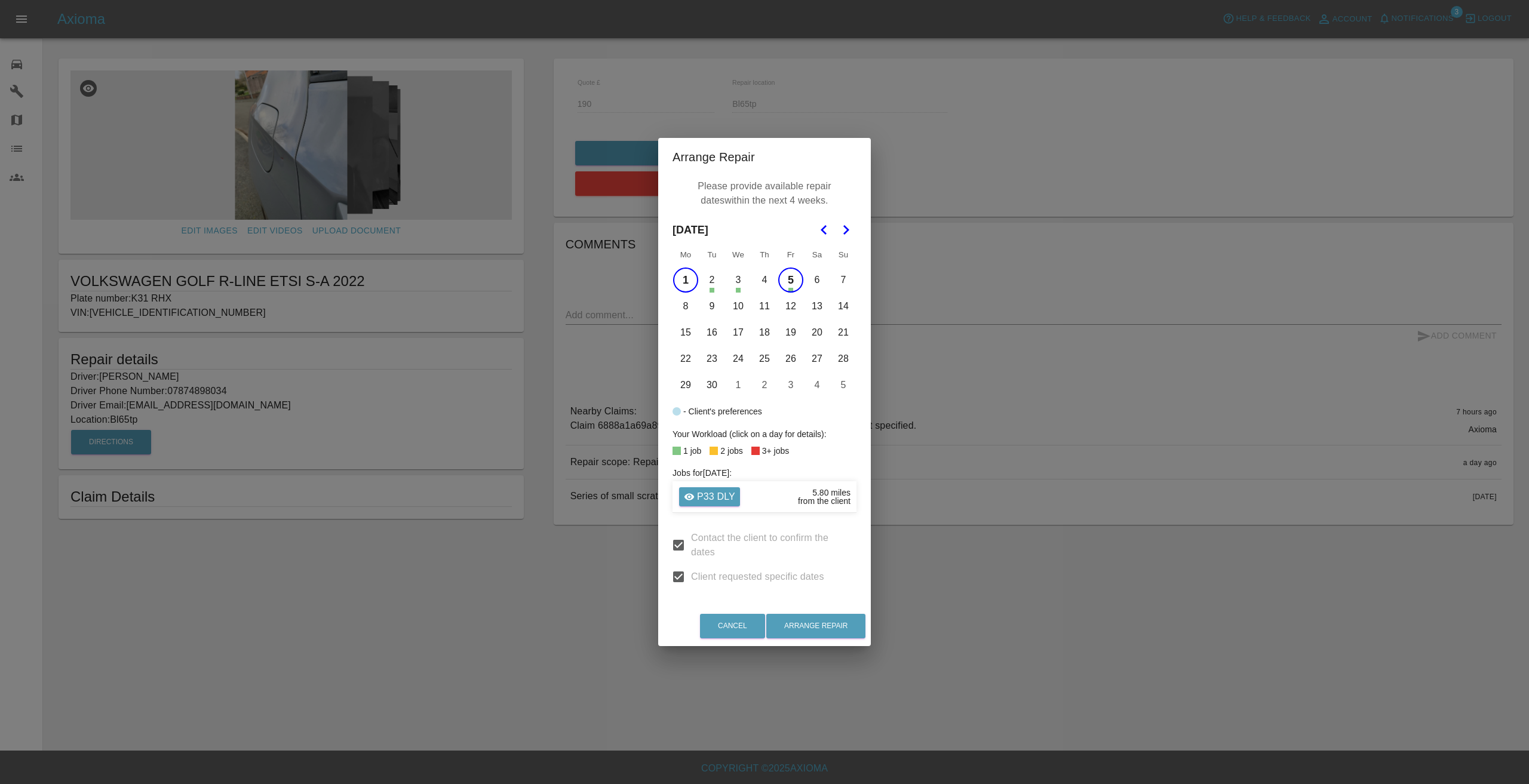
click at [823, 224] on icon "Go to the Previous Month" at bounding box center [824, 230] width 15 height 15
click at [840, 220] on button "Go to the Next Month" at bounding box center [845, 230] width 21 height 21
click at [830, 623] on button "Arrange Repair" at bounding box center [816, 626] width 99 height 25
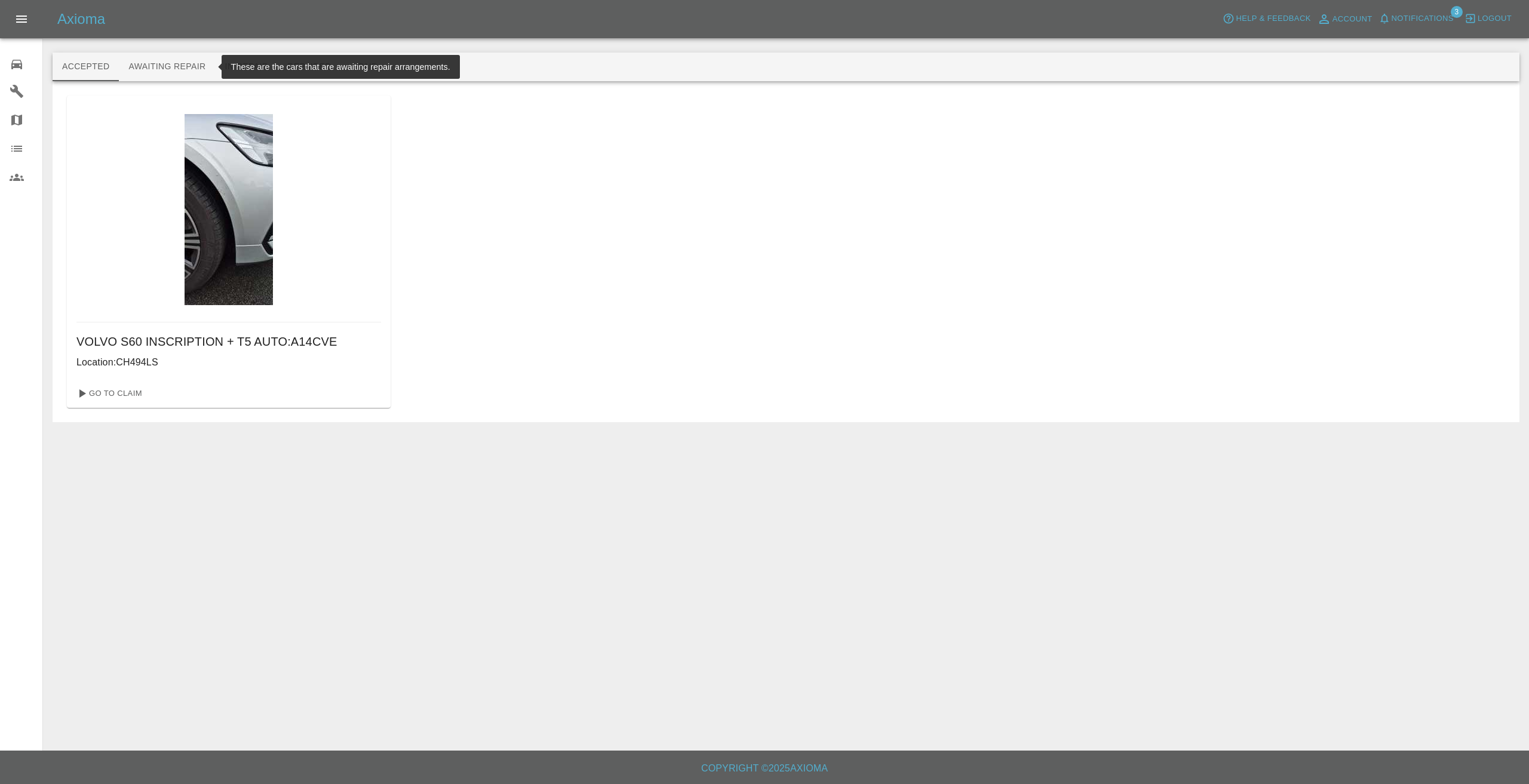
click at [175, 63] on button "Awaiting Repair" at bounding box center [167, 66] width 96 height 28
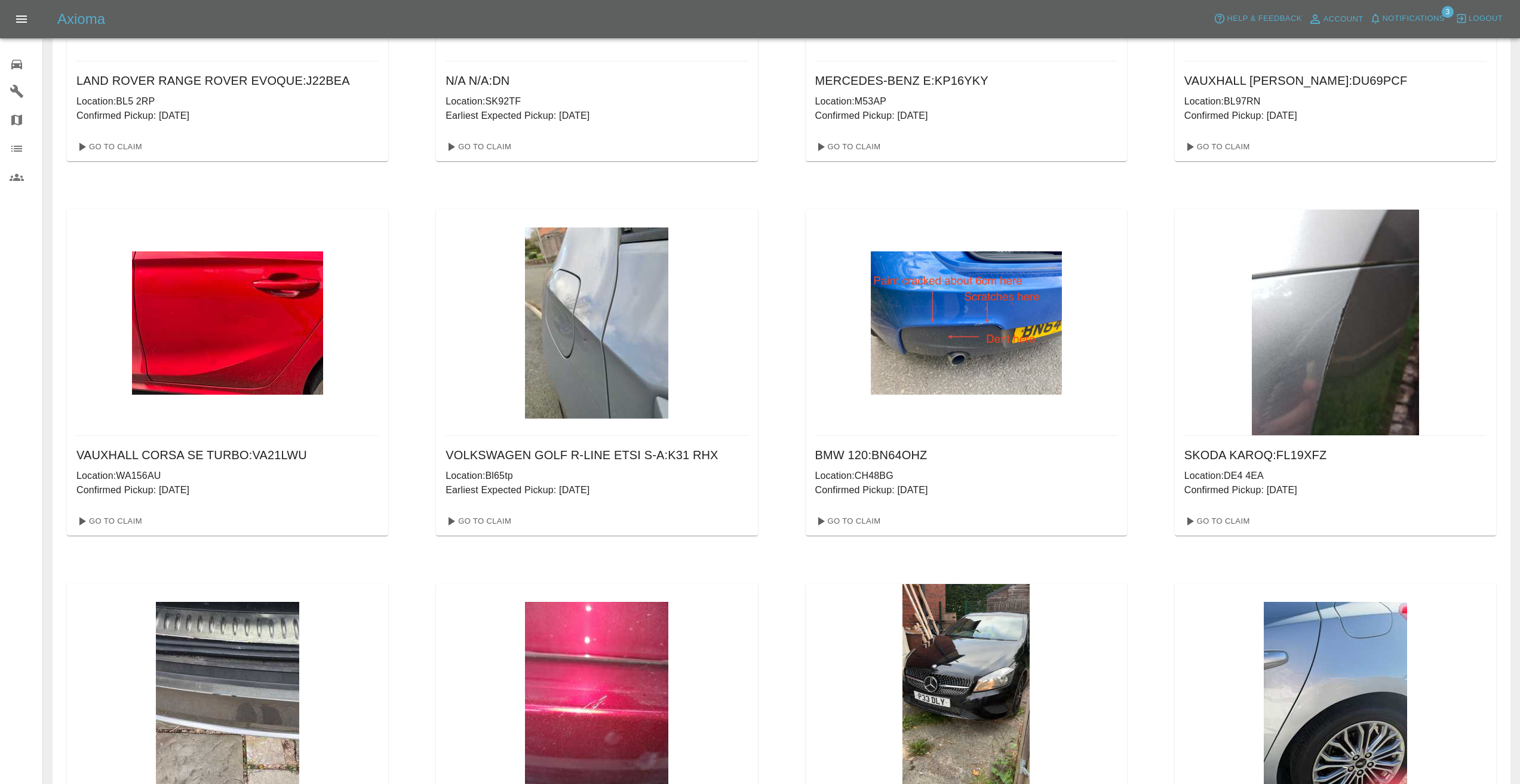
scroll to position [657, 0]
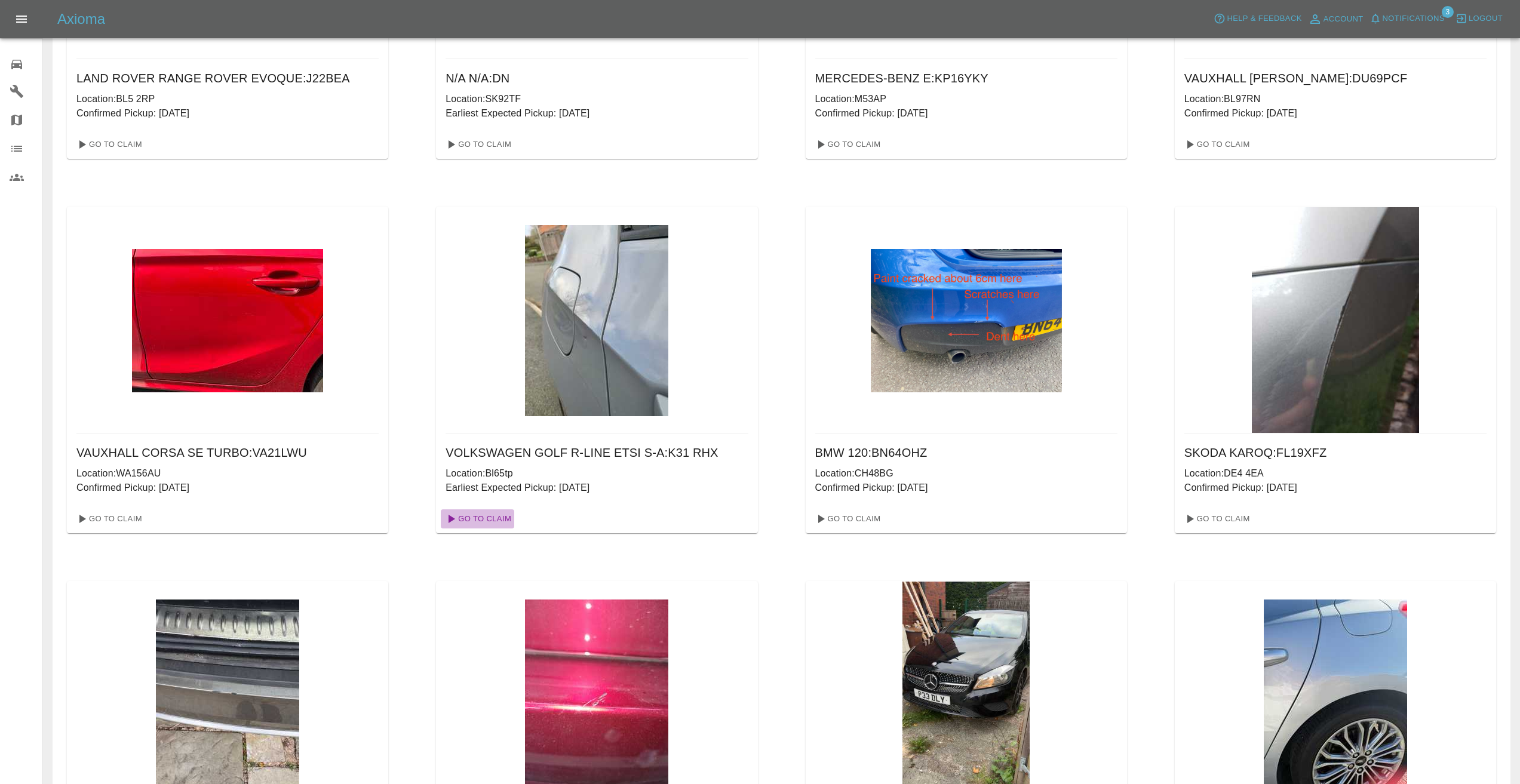
click at [491, 520] on link "Go To Claim" at bounding box center [478, 519] width 73 height 19
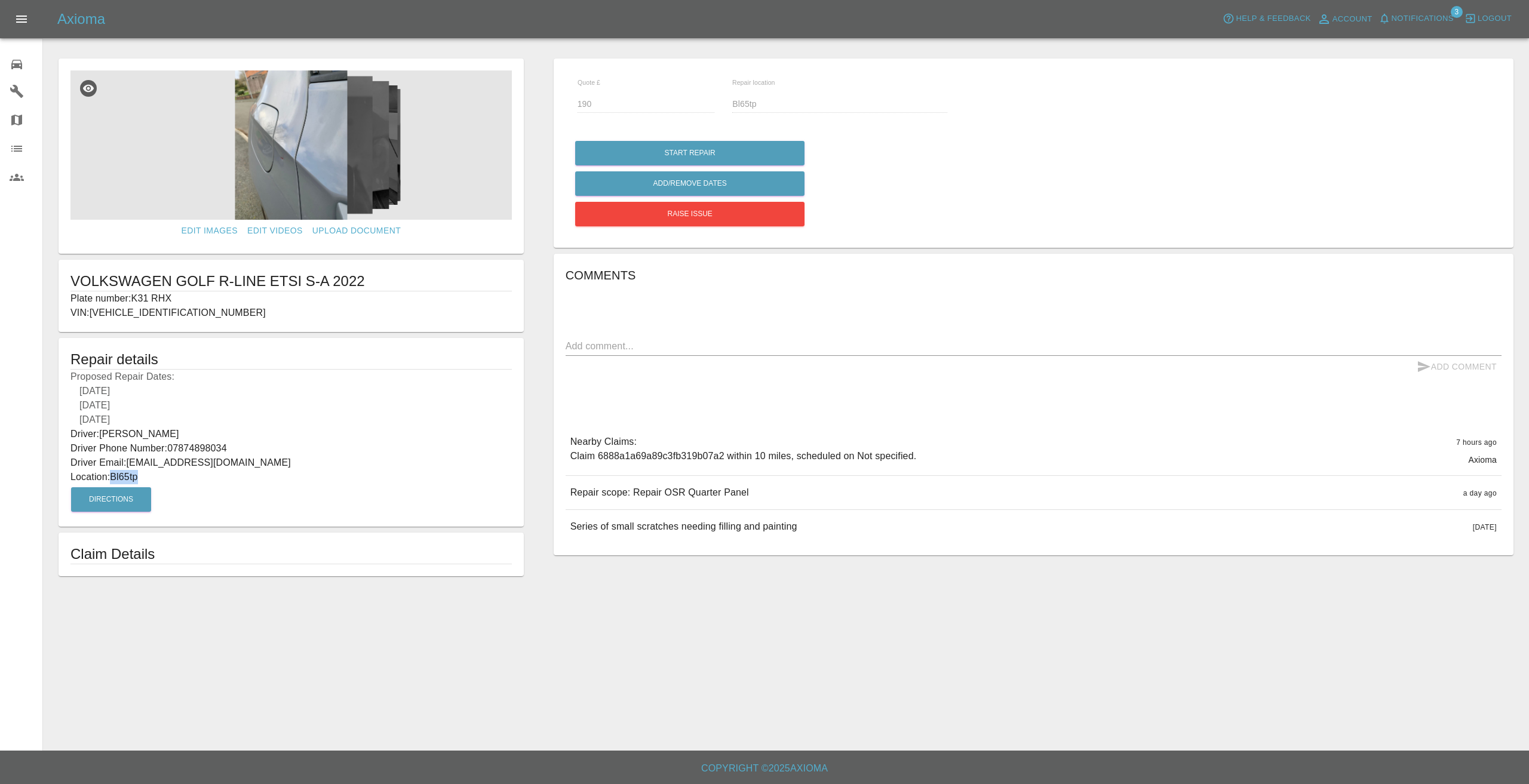
drag, startPoint x: 143, startPoint y: 476, endPoint x: 113, endPoint y: 482, distance: 30.6
click at [113, 482] on p "Location: Bl65tp" at bounding box center [291, 477] width 441 height 15
copy p "Bl65tp"
click at [232, 395] on div "27/08/2025" at bounding box center [291, 391] width 441 height 15
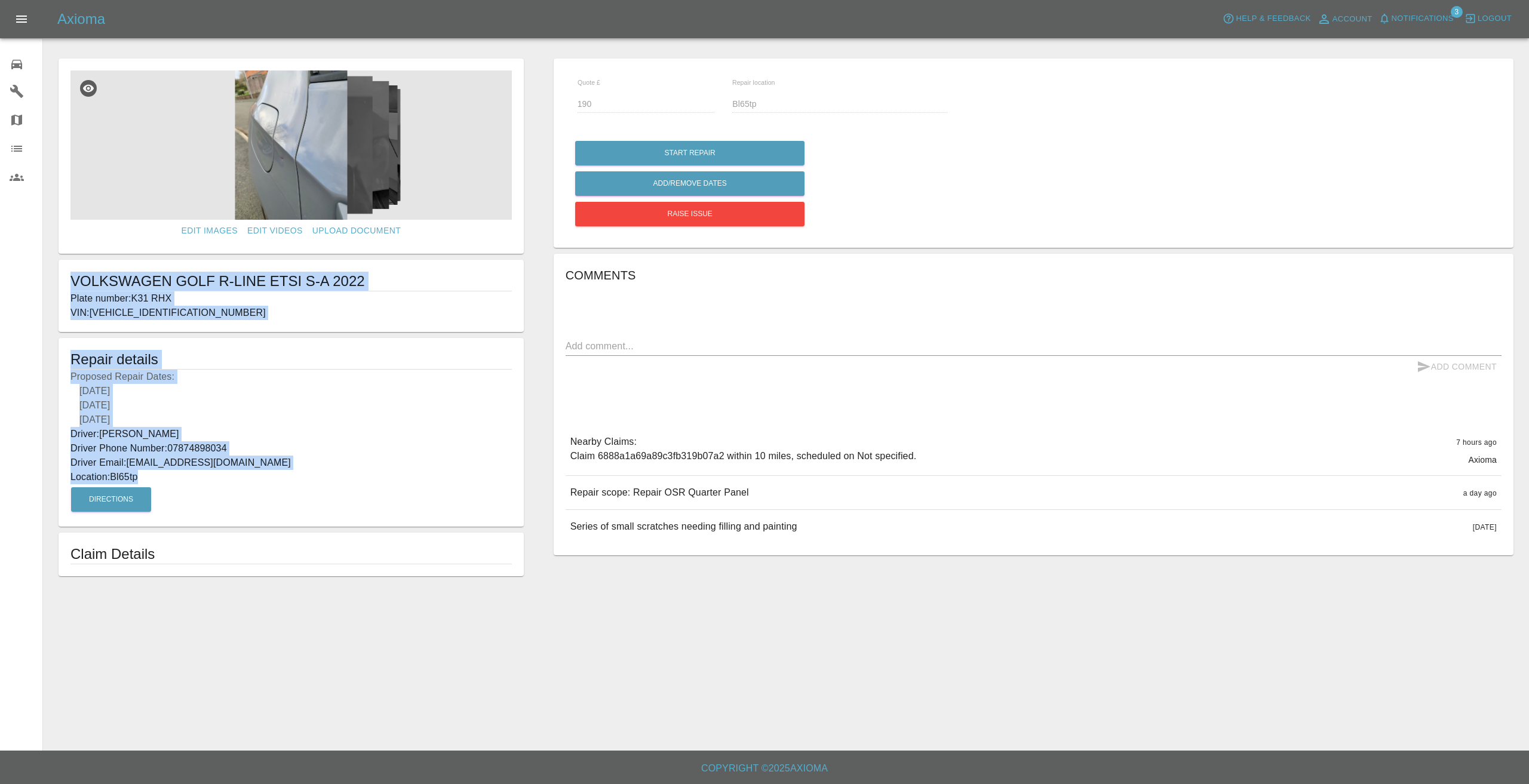
drag, startPoint x: 150, startPoint y: 477, endPoint x: 73, endPoint y: 283, distance: 208.7
click at [73, 283] on form "Edit Images Edit Videos Upload Document VOLKSWAGEN GOLF R-LINE ETSI S-A 2022 Pl…" at bounding box center [291, 317] width 477 height 518
copy form "VOLKSWAGEN GOLF R-LINE ETSI S-A 2022 Plate number: K31 RHX VIN: WVWZZZCDZNW1391…"
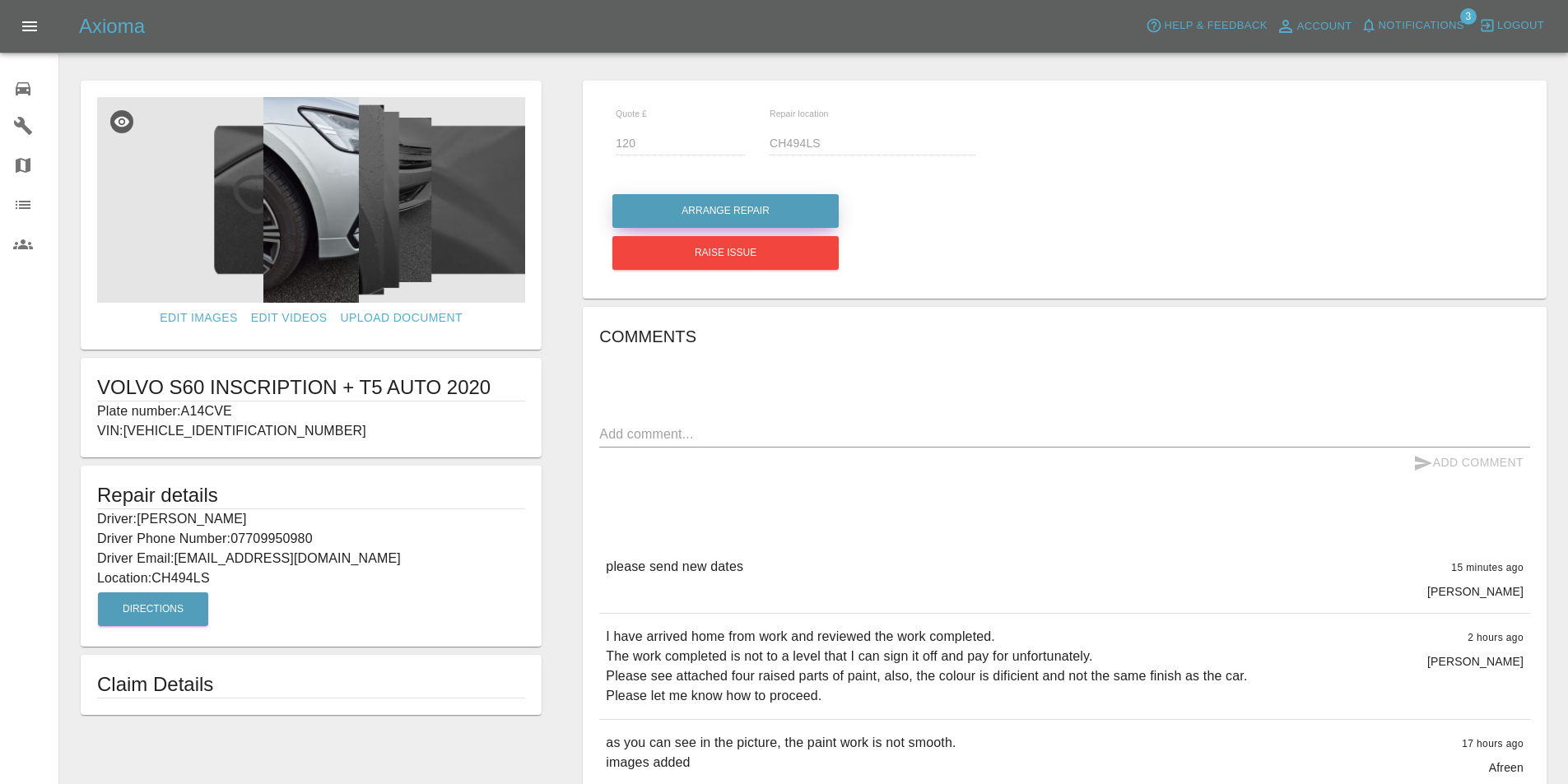
click at [811, 210] on button "Arrange Repair" at bounding box center [726, 211] width 227 height 34
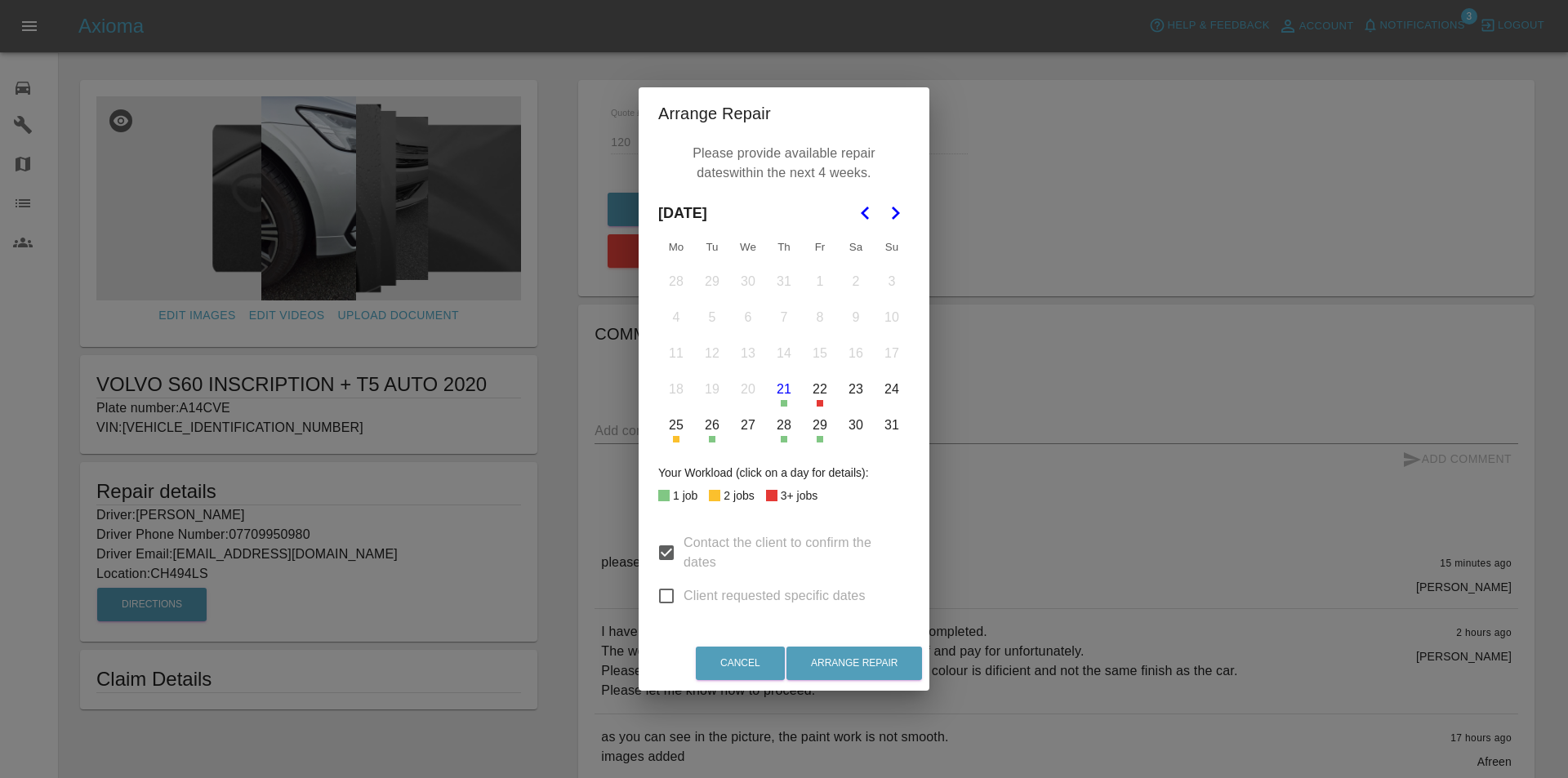
click at [675, 433] on button "25" at bounding box center [676, 425] width 35 height 35
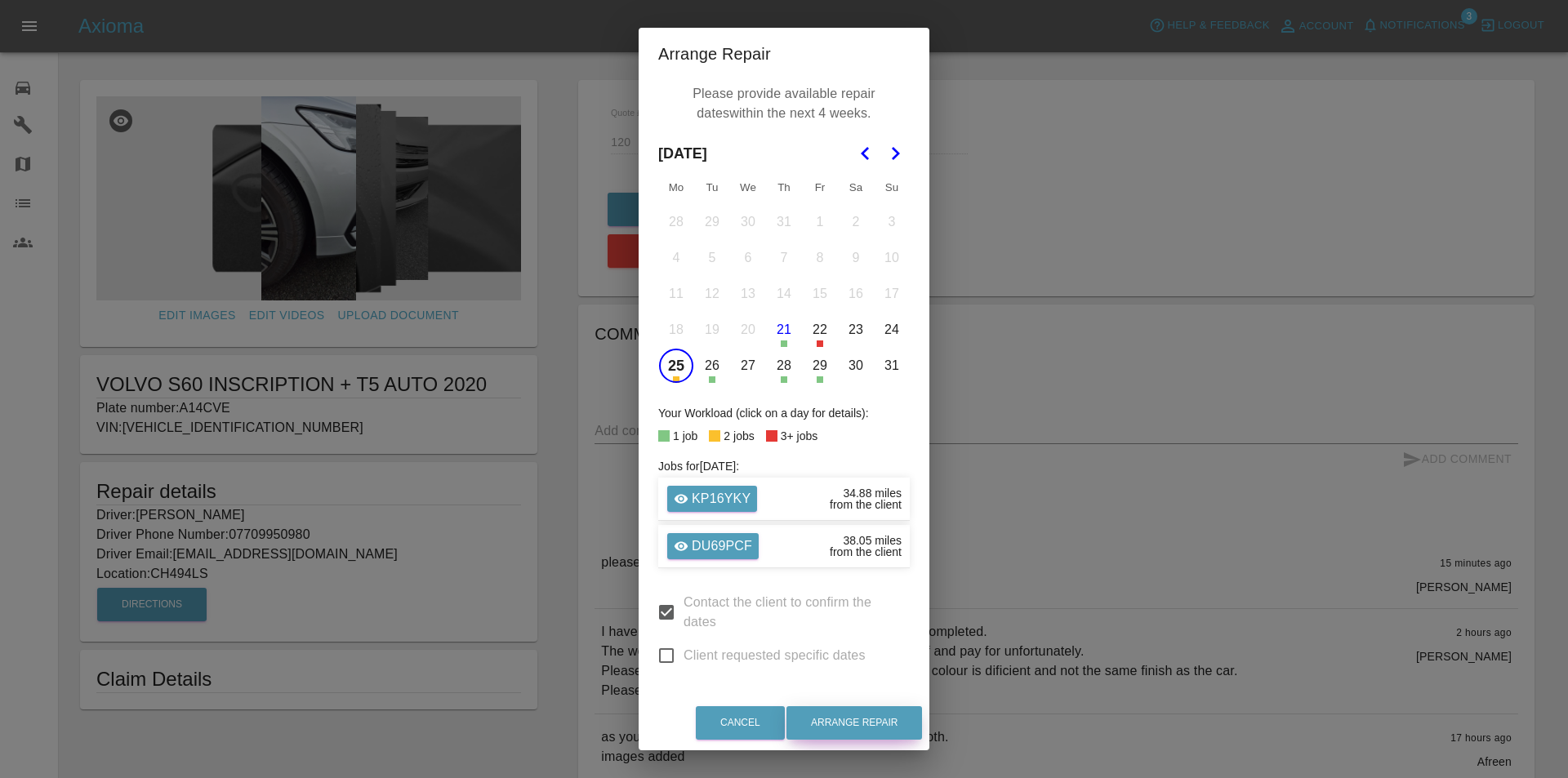
click at [849, 721] on button "Arrange Repair" at bounding box center [854, 723] width 136 height 34
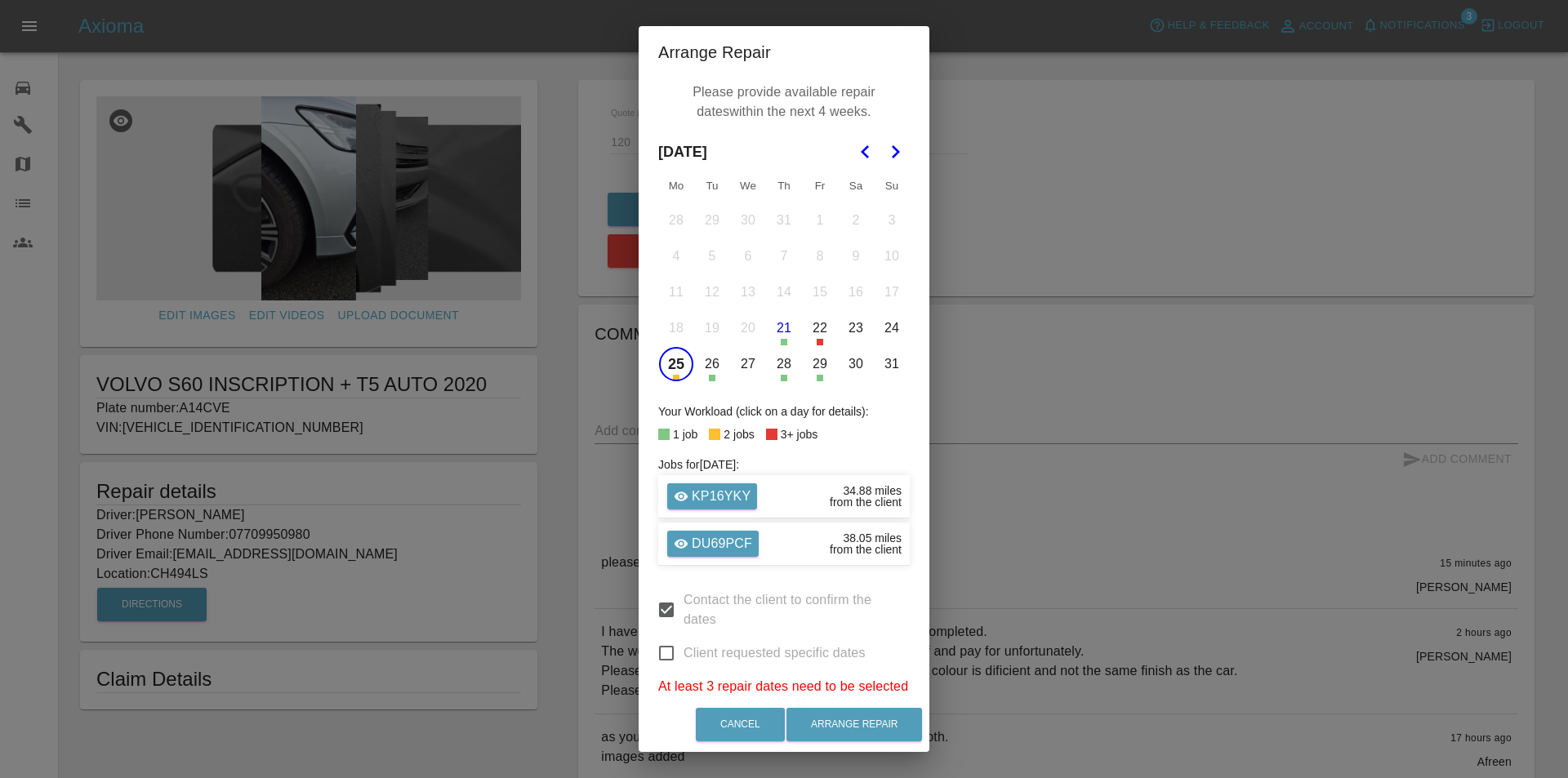
drag, startPoint x: 646, startPoint y: 646, endPoint x: 669, endPoint y: 650, distance: 23.3
click at [663, 648] on input "Client requested specific dates" at bounding box center [667, 654] width 35 height 35
checkbox input "true"
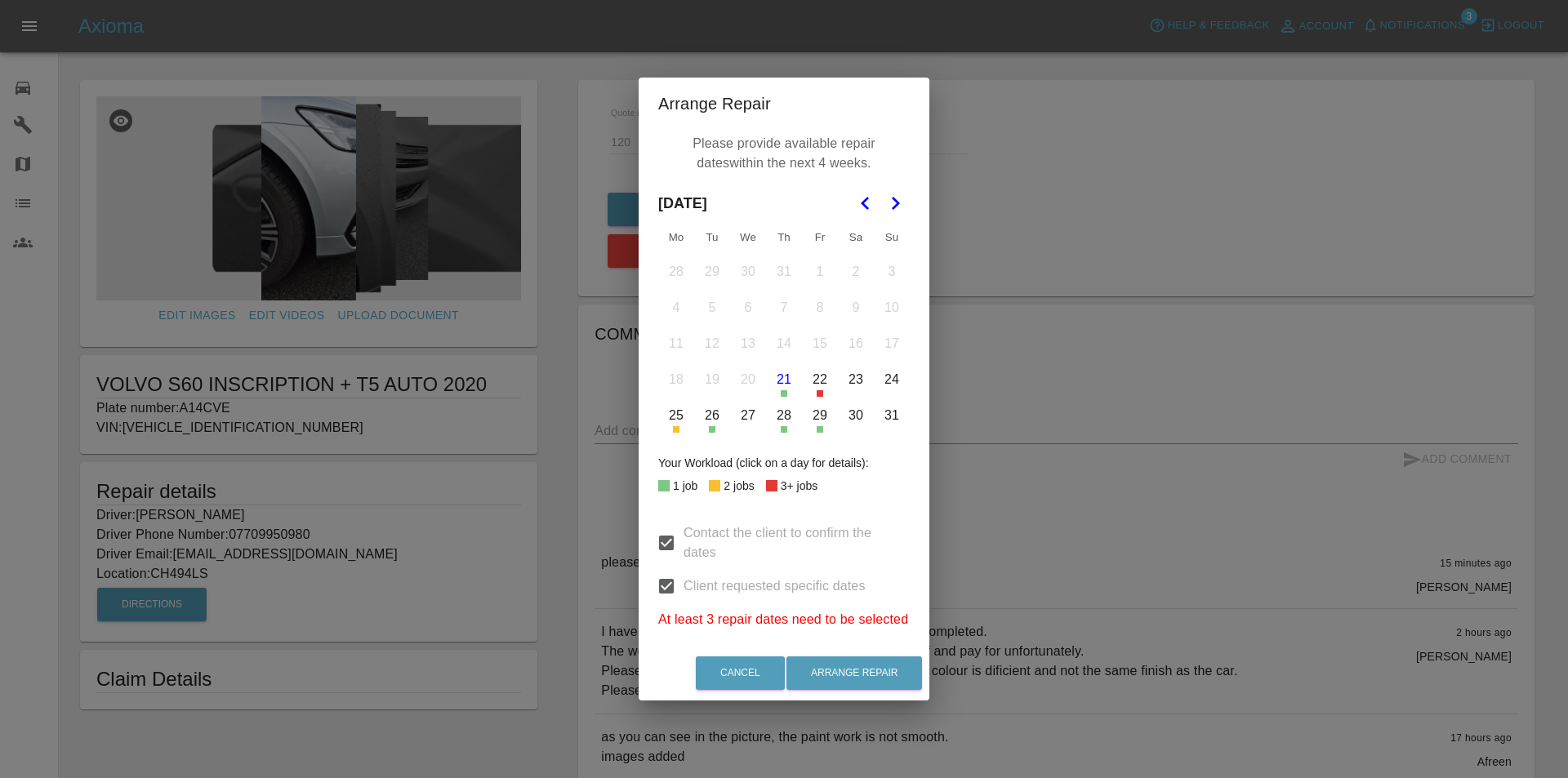
click at [669, 650] on div "Cancel Arrange Repair" at bounding box center [784, 673] width 291 height 54
click at [677, 415] on button "25" at bounding box center [676, 416] width 35 height 35
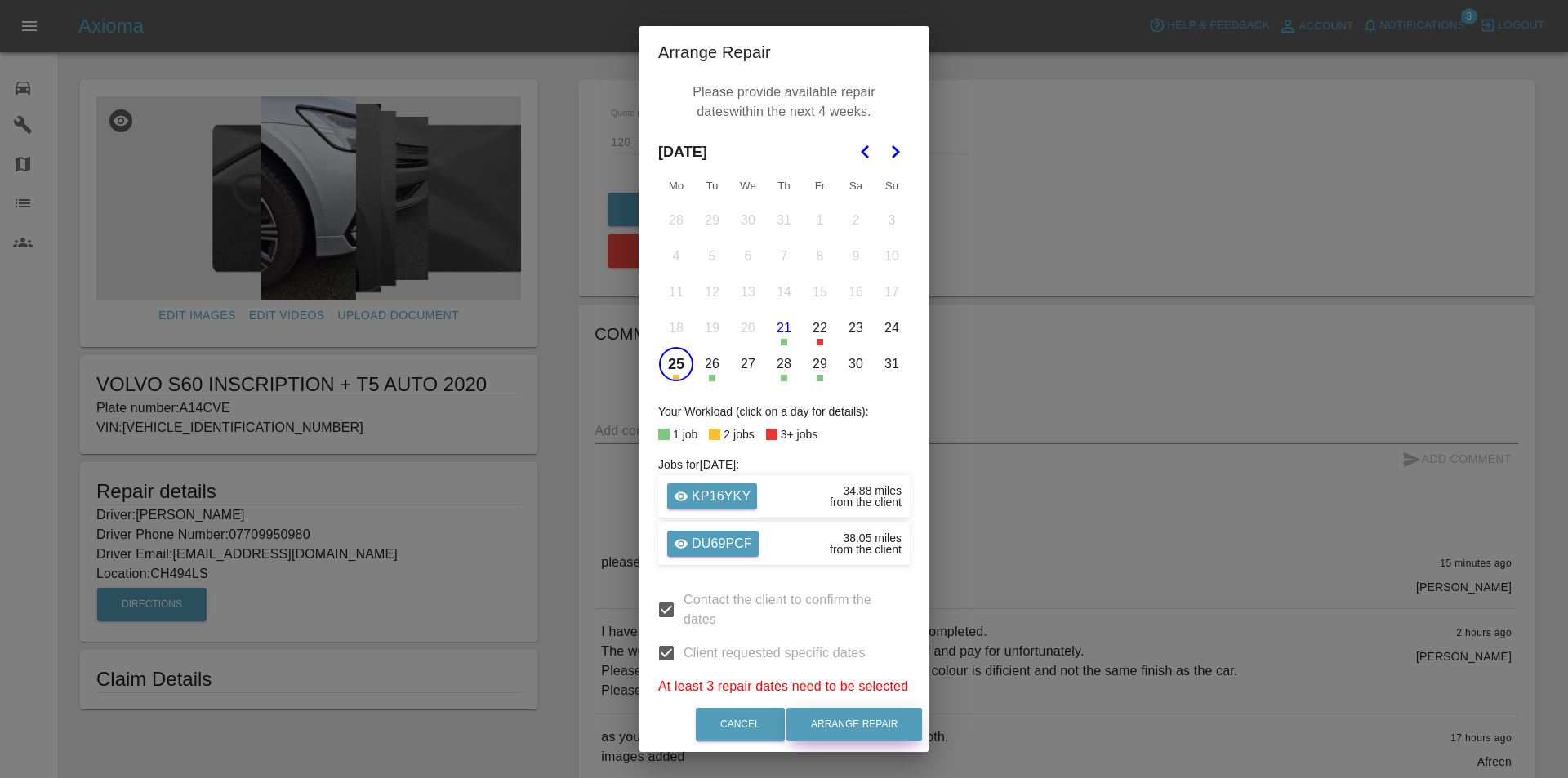
click at [867, 723] on button "Arrange Repair" at bounding box center [854, 724] width 136 height 34
